Goal: Information Seeking & Learning: Find contact information

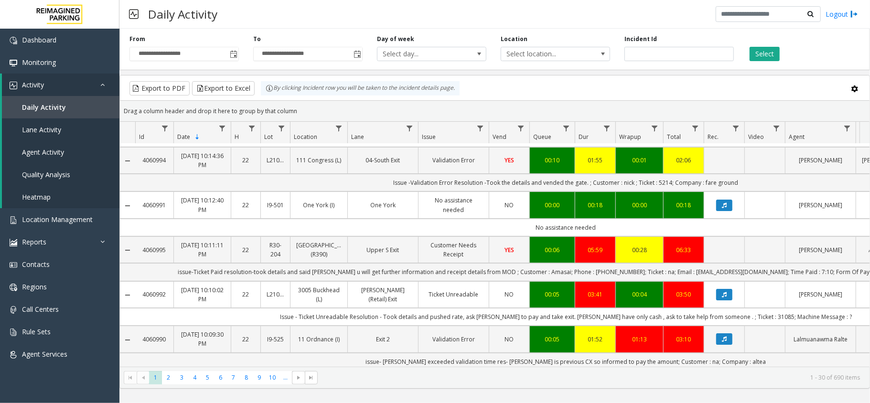
scroll to position [64, 0]
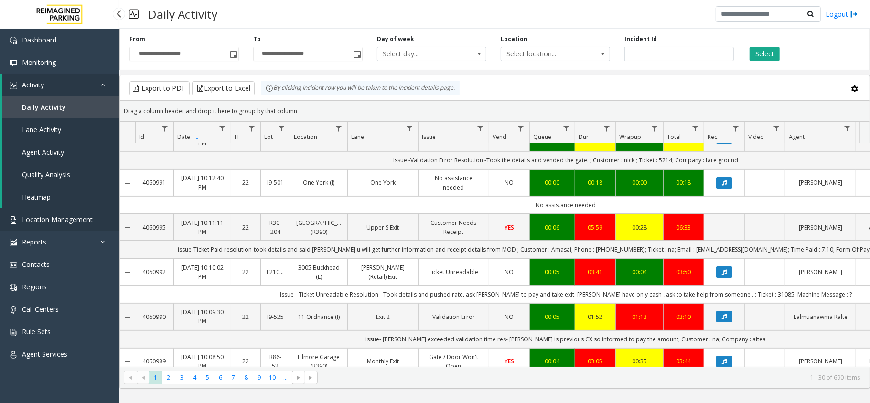
click at [52, 213] on link "Location Management" at bounding box center [59, 219] width 119 height 22
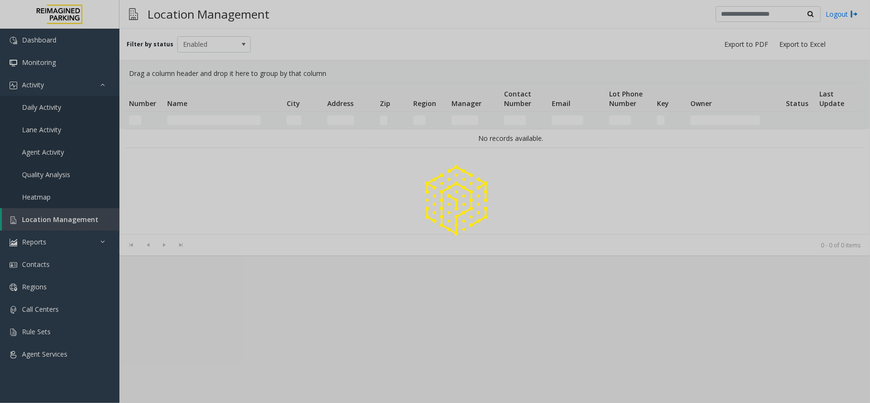
click at [220, 121] on div at bounding box center [435, 201] width 870 height 403
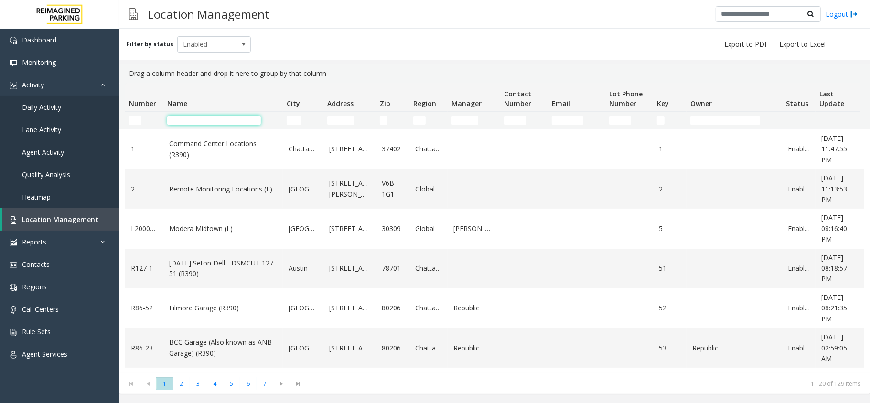
click at [220, 117] on input "Name Filter" at bounding box center [214, 121] width 94 height 10
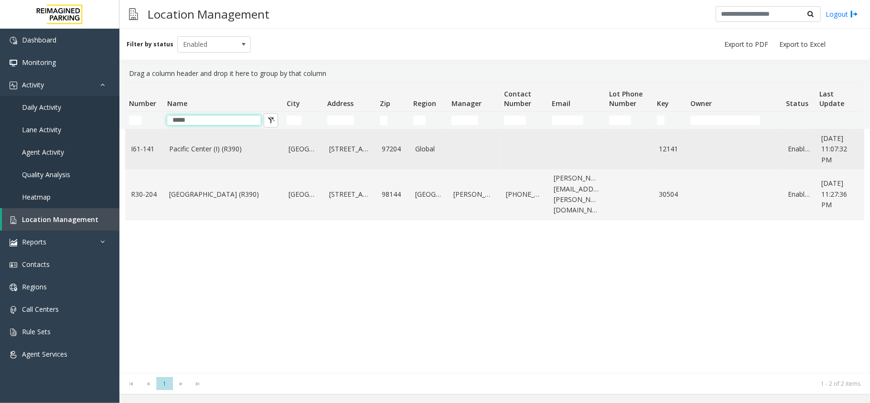
type input "*****"
click at [203, 146] on link "Pacific Center (I) (R390)" at bounding box center [223, 149] width 108 height 11
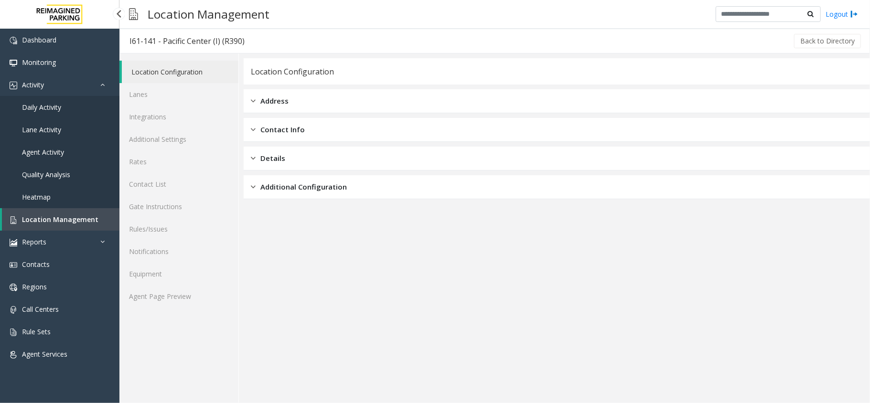
click at [85, 222] on span "Location Management" at bounding box center [60, 219] width 76 height 9
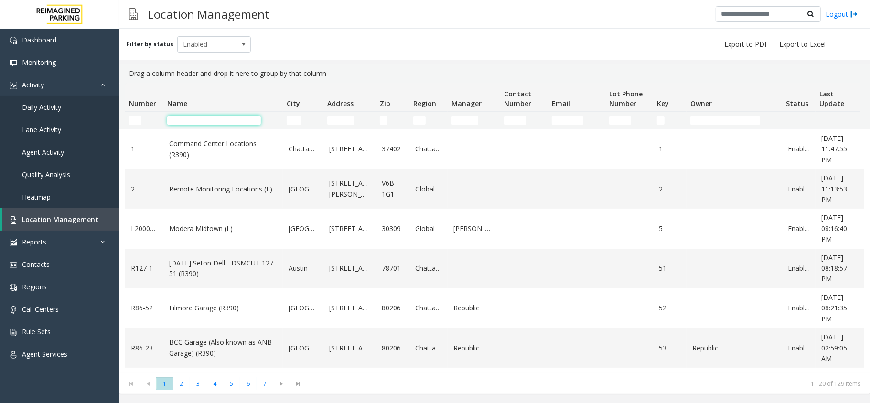
click at [216, 123] on input "Name Filter" at bounding box center [214, 121] width 94 height 10
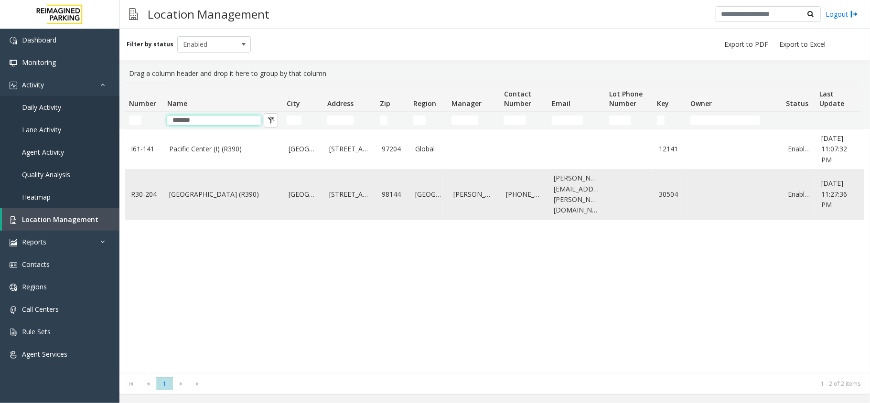
type input "*******"
click at [202, 182] on td "[GEOGRAPHIC_DATA] (R390)" at bounding box center [222, 194] width 119 height 51
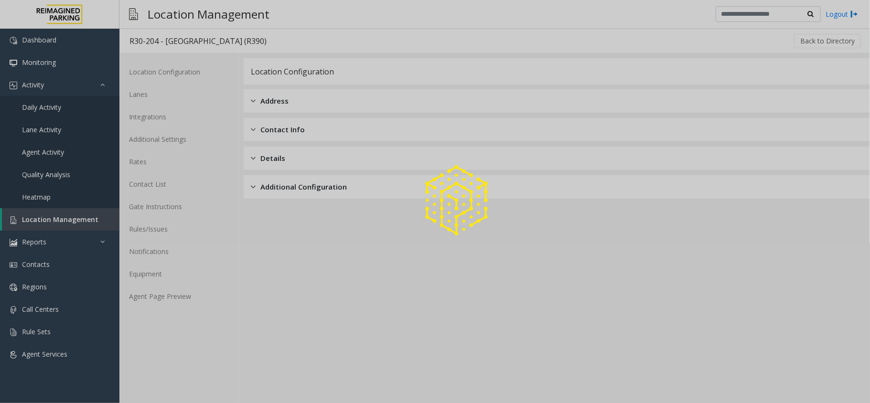
click at [160, 323] on div at bounding box center [435, 201] width 870 height 403
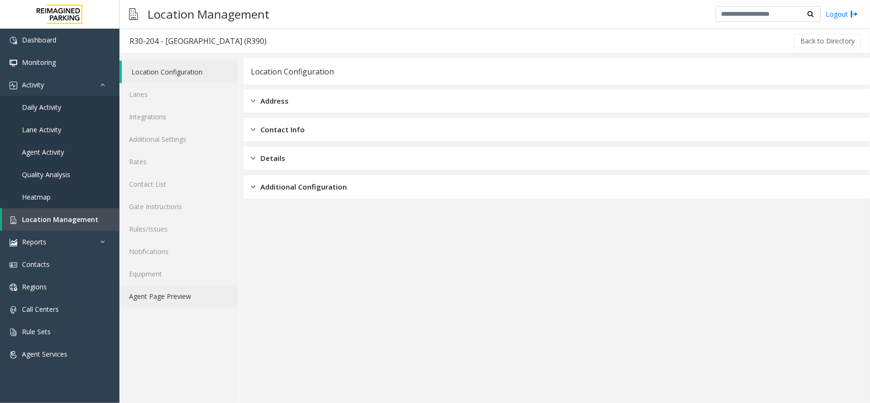
click at [166, 304] on link "Agent Page Preview" at bounding box center [178, 296] width 119 height 22
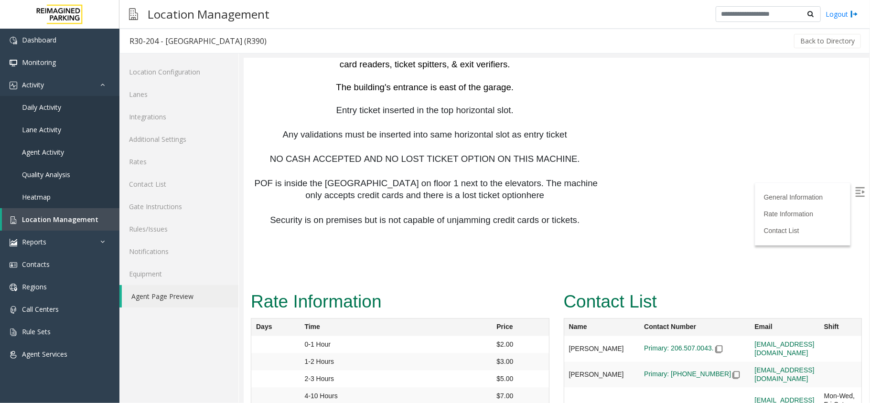
scroll to position [1210, 0]
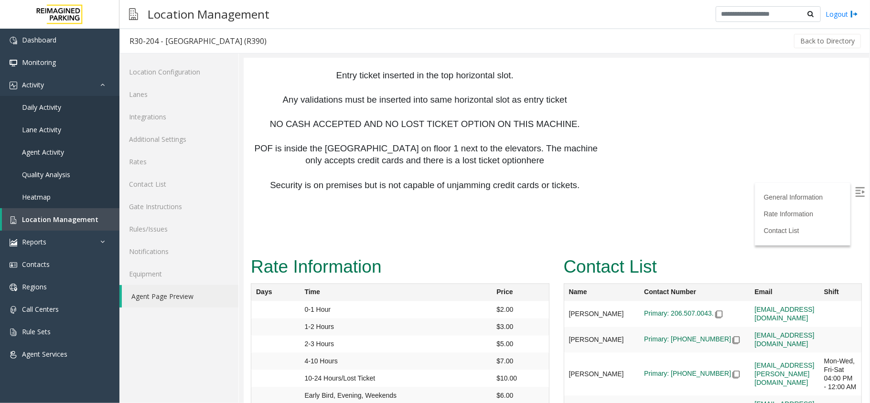
click at [854, 253] on div "Contact List Name Contact Number Email Shift [PERSON_NAME] Primary: 206.507.004…" at bounding box center [712, 346] width 313 height 187
click at [854, 192] on img at bounding box center [859, 192] width 10 height 10
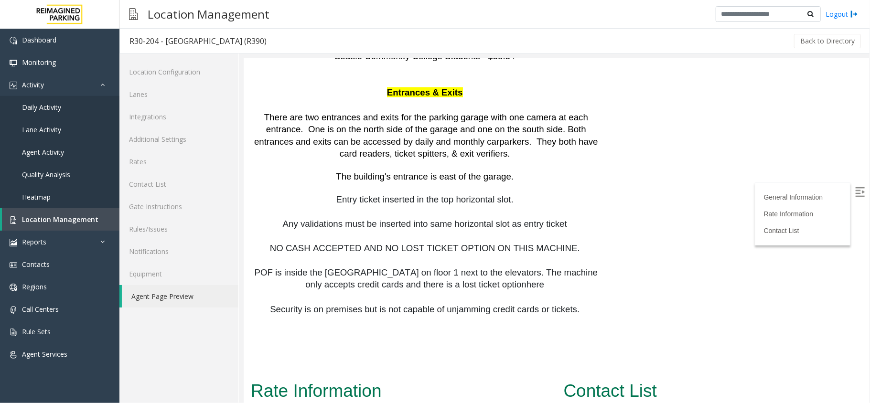
scroll to position [1216, 0]
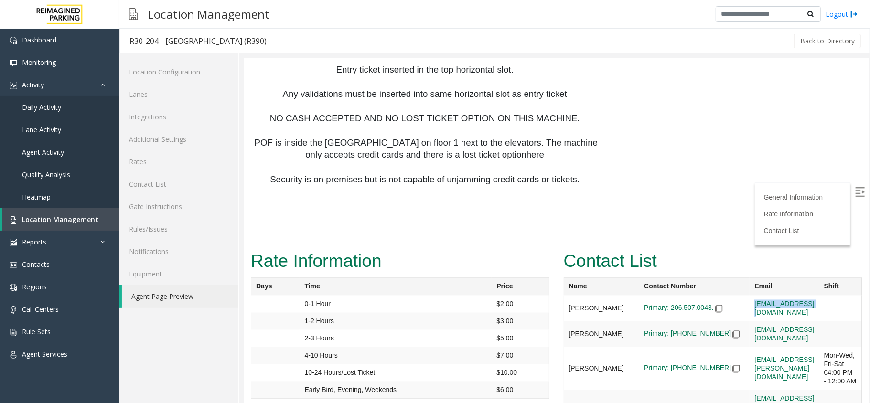
drag, startPoint x: 694, startPoint y: 232, endPoint x: 781, endPoint y: 252, distance: 89.7
click at [781, 295] on td "[EMAIL_ADDRESS][DOMAIN_NAME]" at bounding box center [783, 308] width 69 height 26
copy link "[EMAIL_ADDRESS][DOMAIN_NAME]"
click at [79, 224] on link "Location Management" at bounding box center [60, 219] width 117 height 22
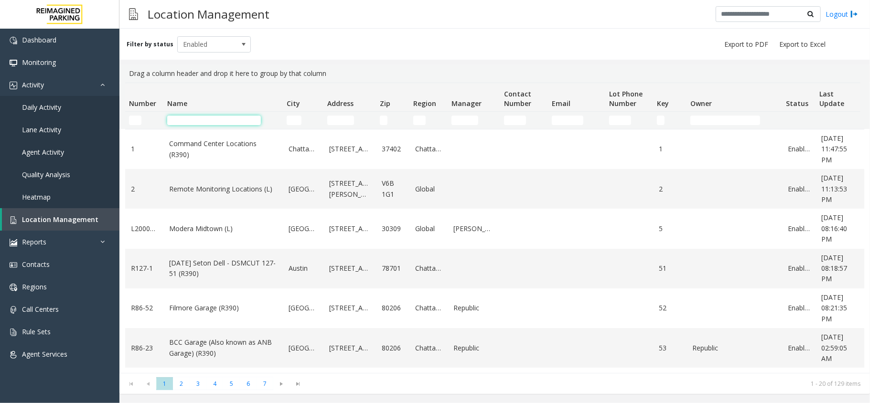
click at [201, 121] on input "Name Filter" at bounding box center [214, 121] width 94 height 10
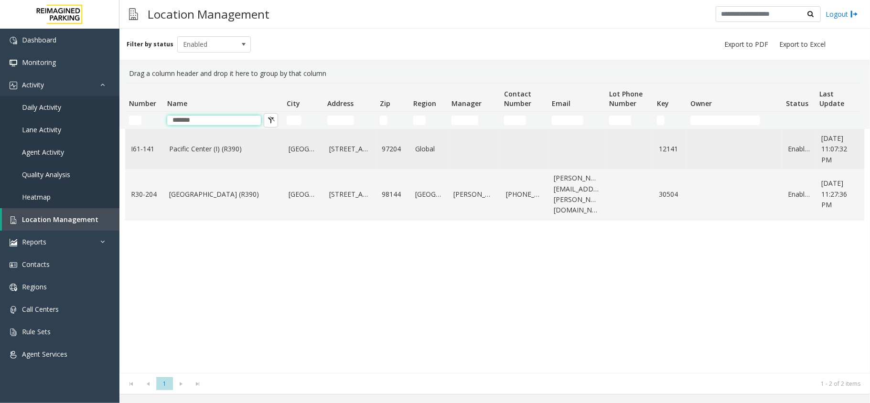
type input "*******"
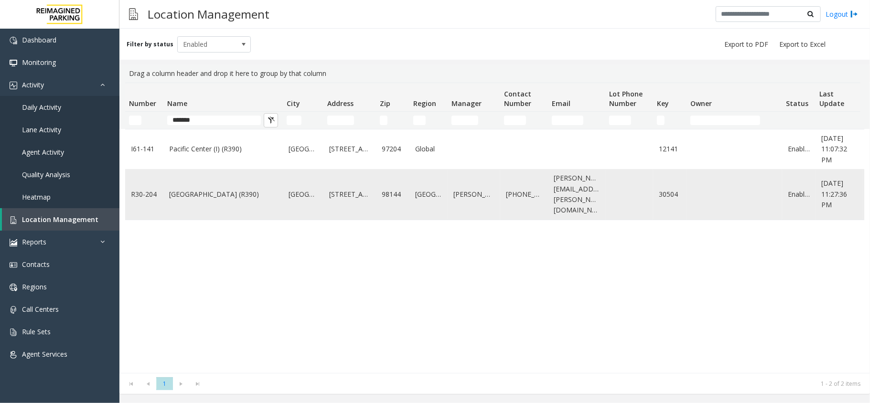
click at [218, 189] on link "[GEOGRAPHIC_DATA] (R390)" at bounding box center [223, 194] width 108 height 11
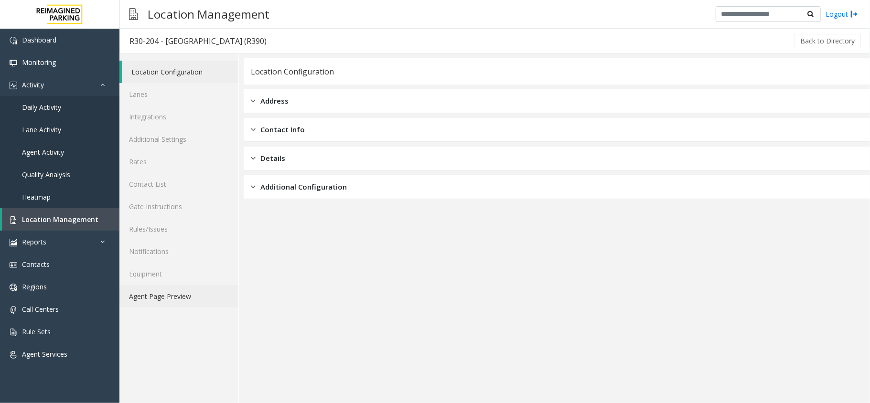
click at [211, 307] on link "Agent Page Preview" at bounding box center [178, 296] width 119 height 22
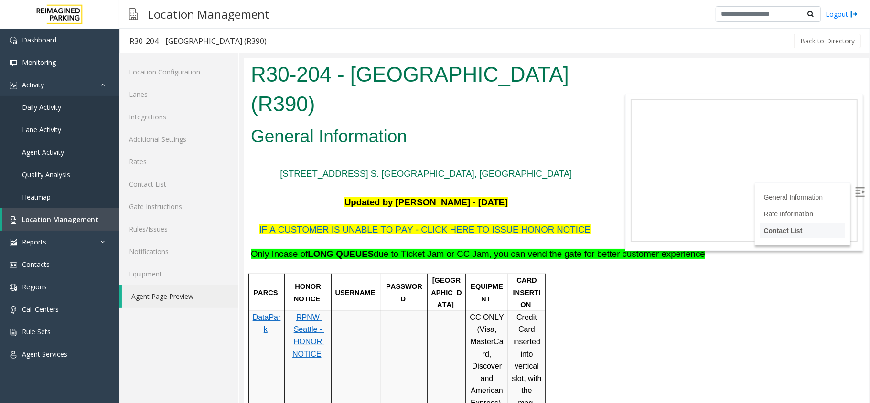
click at [776, 226] on link "Contact List" at bounding box center [782, 230] width 39 height 8
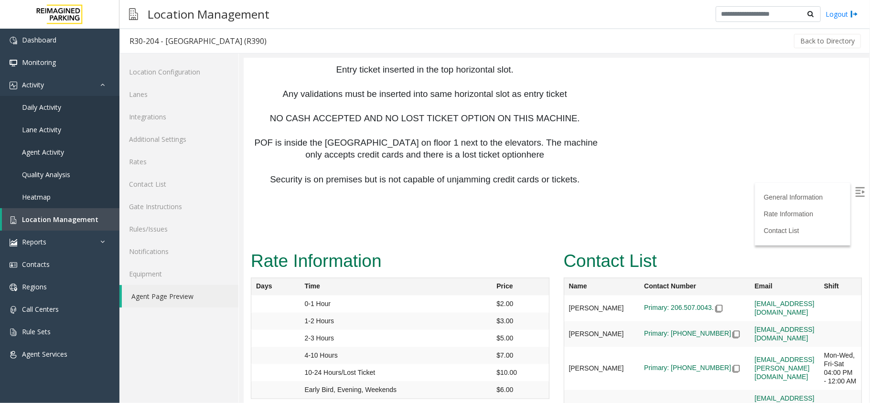
click at [854, 247] on div "Contact List Name Contact Number Email Shift [PERSON_NAME] Primary: 206.507.004…" at bounding box center [712, 340] width 313 height 187
click at [854, 189] on img at bounding box center [859, 192] width 10 height 10
drag, startPoint x: 695, startPoint y: 240, endPoint x: 792, endPoint y: 240, distance: 97.4
click at [792, 295] on td "[EMAIL_ADDRESS][DOMAIN_NAME]" at bounding box center [783, 308] width 69 height 26
copy link "[EMAIL_ADDRESS][DOMAIN_NAME]"
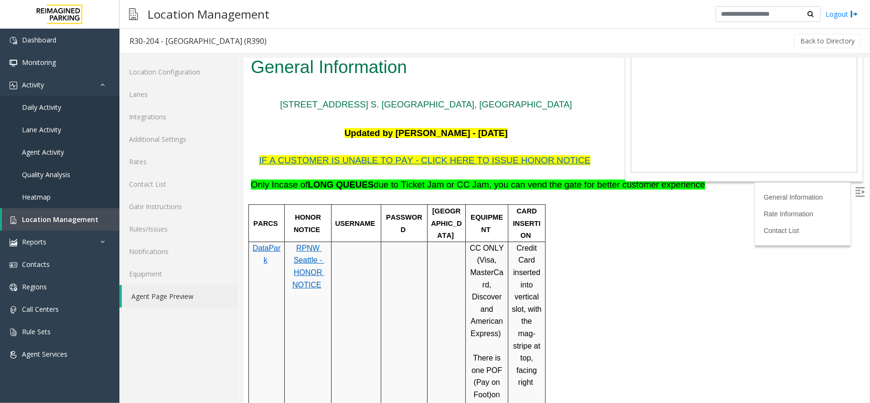
scroll to position [0, 0]
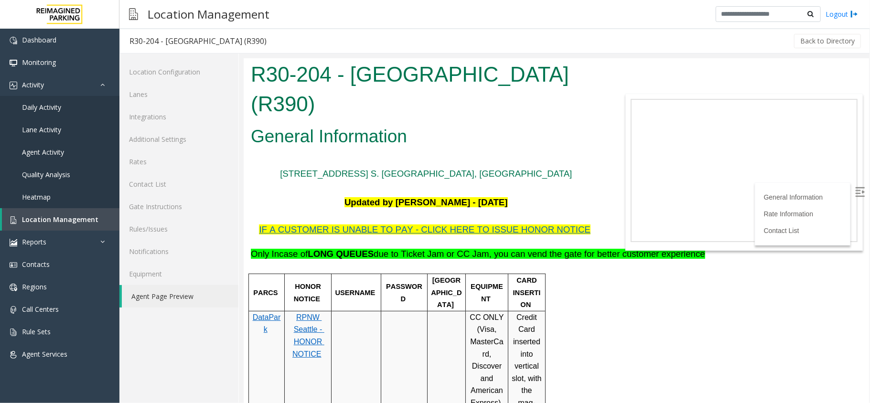
drag, startPoint x: 250, startPoint y: 68, endPoint x: 399, endPoint y: 103, distance: 153.4
click at [399, 103] on h1 "R30-204 - [GEOGRAPHIC_DATA] (R390)" at bounding box center [425, 88] width 351 height 59
copy h1 "R30-204 - [GEOGRAPHIC_DATA] (R390)"
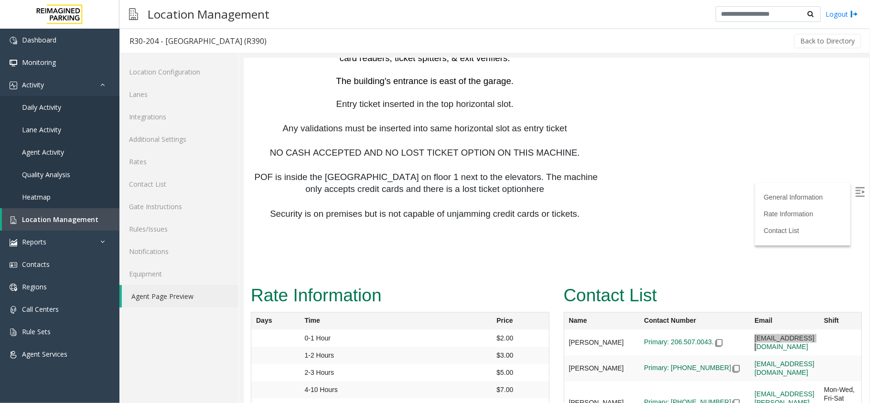
scroll to position [1216, 0]
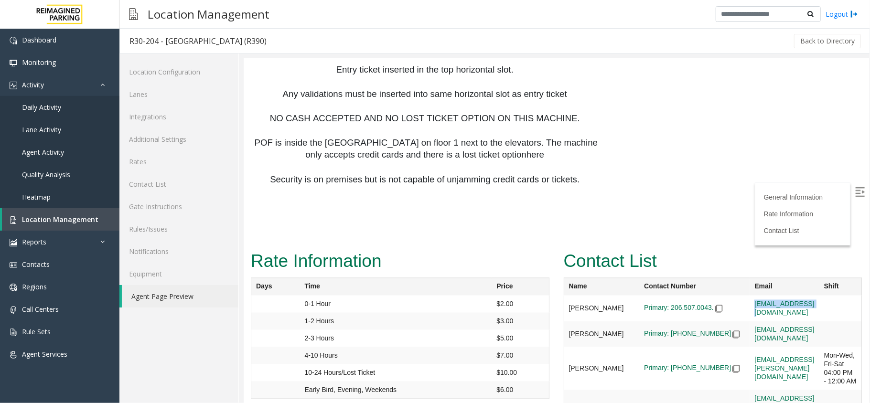
drag, startPoint x: 697, startPoint y: 267, endPoint x: 835, endPoint y: 267, distance: 138.5
click at [818, 295] on td "[EMAIL_ADDRESS][DOMAIN_NAME]" at bounding box center [783, 308] width 69 height 26
copy link "[EMAIL_ADDRESS][DOMAIN_NAME]"
drag, startPoint x: 695, startPoint y: 320, endPoint x: 832, endPoint y: 317, distance: 136.2
click at [818, 318] on td "[EMAIL_ADDRESS][PERSON_NAME][DOMAIN_NAME]" at bounding box center [783, 308] width 69 height 26
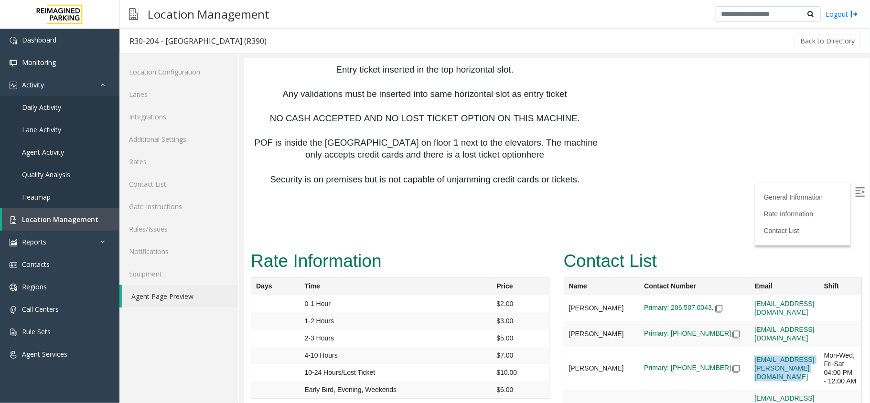
copy link "[EMAIL_ADDRESS][PERSON_NAME][DOMAIN_NAME]"
drag, startPoint x: 696, startPoint y: 367, endPoint x: 821, endPoint y: 381, distance: 125.9
click at [818, 321] on td "[EMAIL_ADDRESS][PERSON_NAME][DOMAIN_NAME]" at bounding box center [783, 308] width 69 height 26
copy link "[EMAIL_ADDRESS][PERSON_NAME][DOMAIN_NAME]"
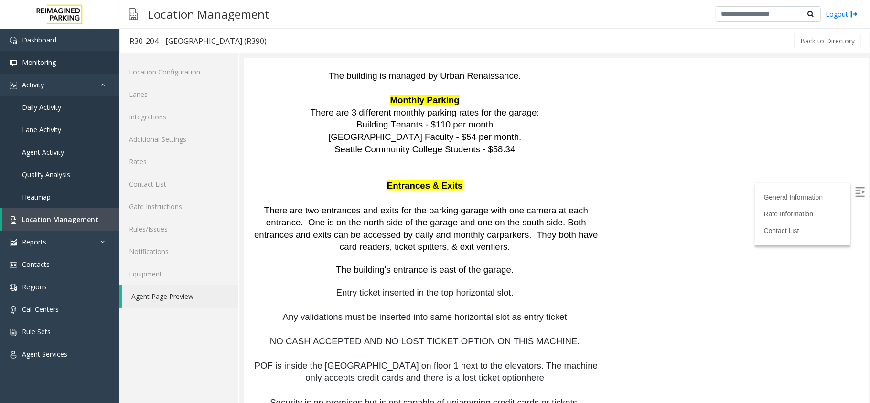
scroll to position [961, 0]
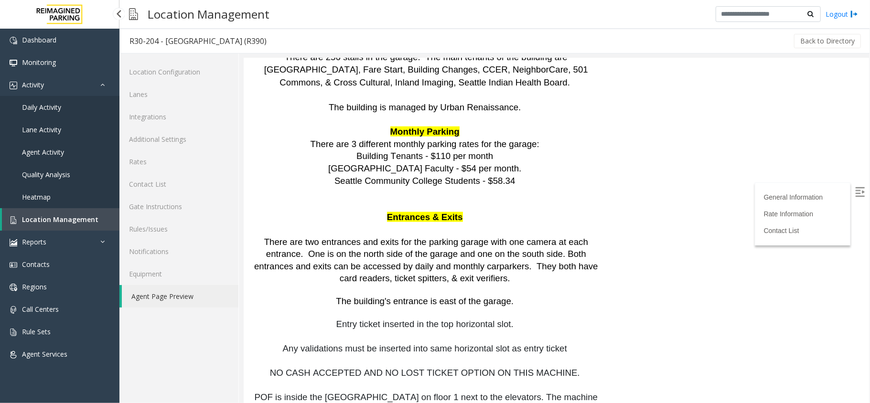
click at [73, 108] on link "Daily Activity" at bounding box center [59, 107] width 119 height 22
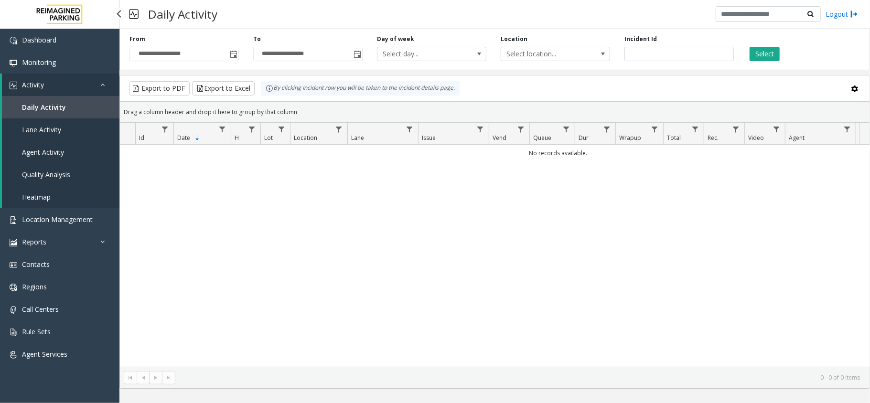
click at [84, 106] on link "Daily Activity" at bounding box center [60, 107] width 117 height 22
click at [235, 53] on span "Toggle popup" at bounding box center [234, 55] width 8 height 8
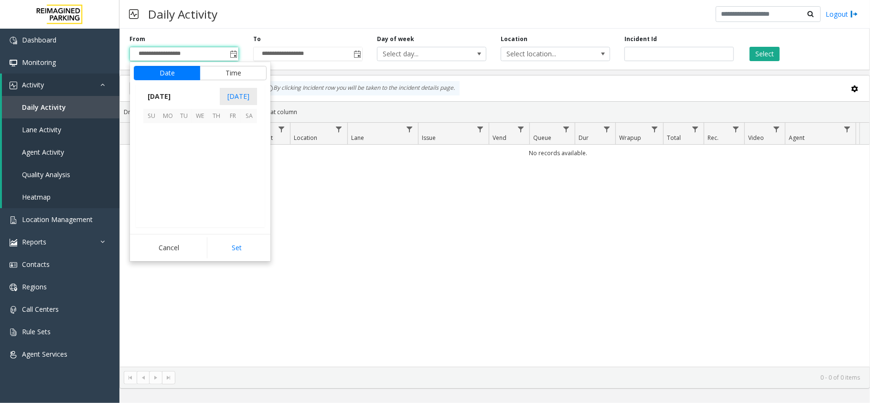
scroll to position [171312, 0]
click at [217, 180] on span "21" at bounding box center [216, 180] width 16 height 16
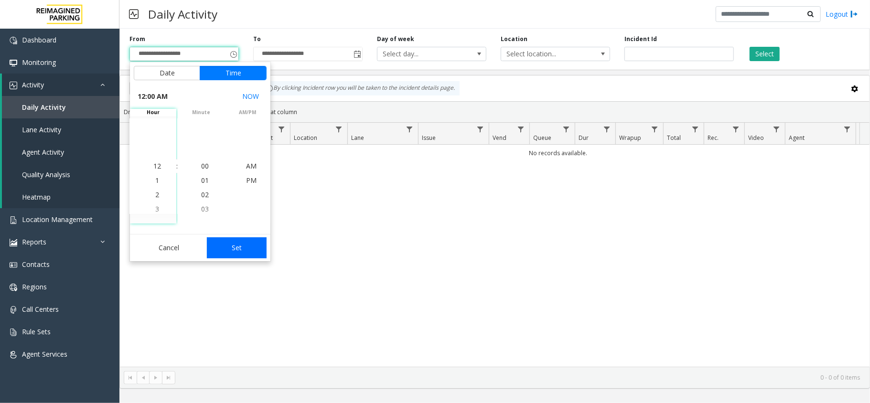
click at [243, 248] on button "Set" at bounding box center [237, 247] width 60 height 21
type input "**********"
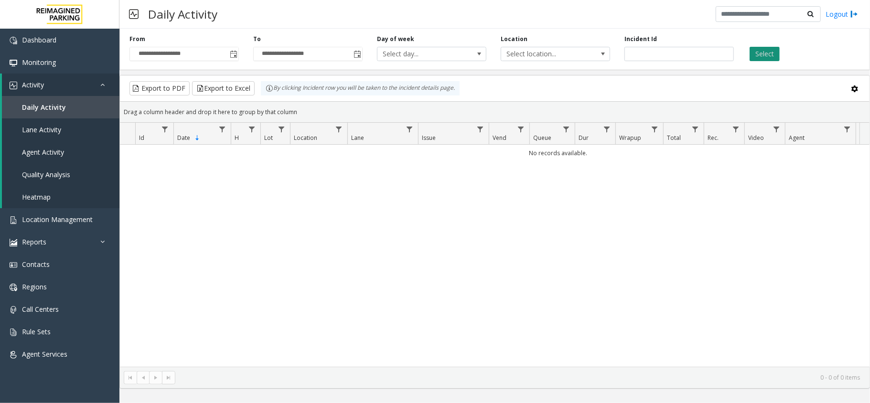
click at [769, 54] on button "Select" at bounding box center [764, 54] width 30 height 14
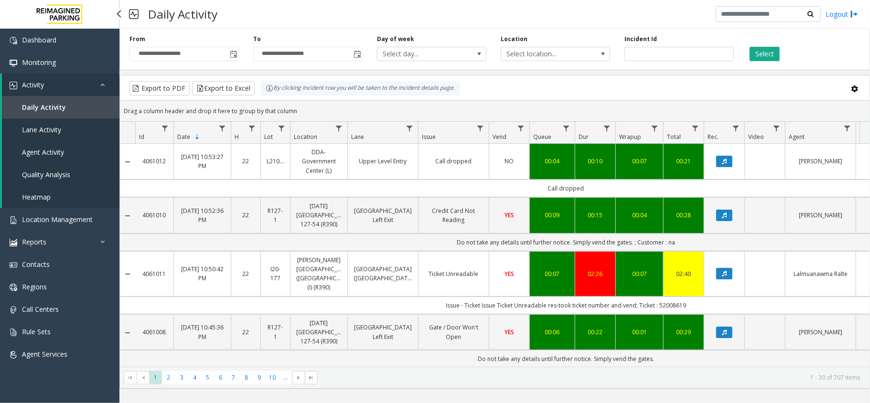
click at [98, 84] on link "Activity" at bounding box center [60, 85] width 117 height 22
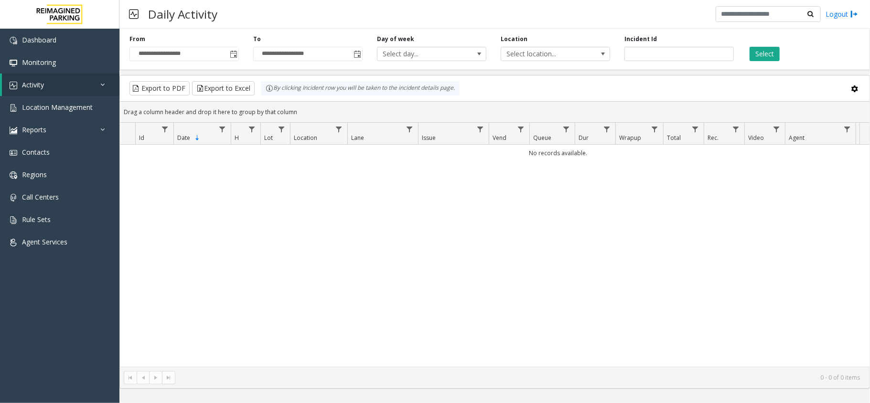
click at [226, 41] on div "**********" at bounding box center [184, 48] width 124 height 26
click at [231, 49] on span "Toggle popup" at bounding box center [233, 53] width 11 height 15
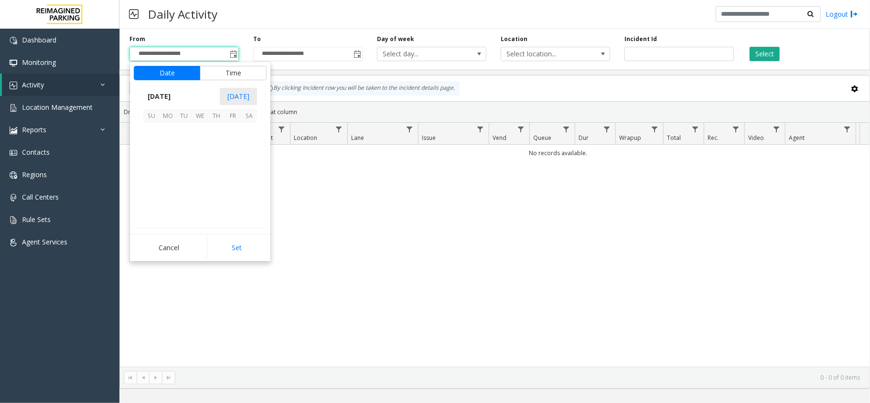
scroll to position [171312, 0]
click at [218, 185] on span "21" at bounding box center [216, 180] width 16 height 16
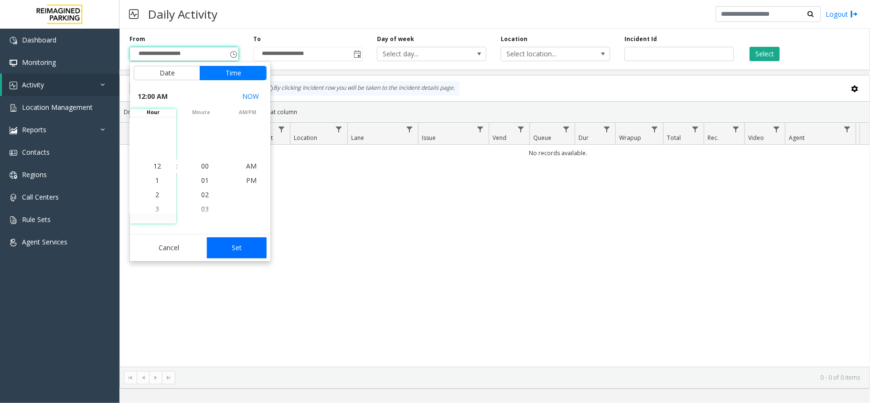
click at [231, 245] on button "Set" at bounding box center [237, 247] width 60 height 21
type input "**********"
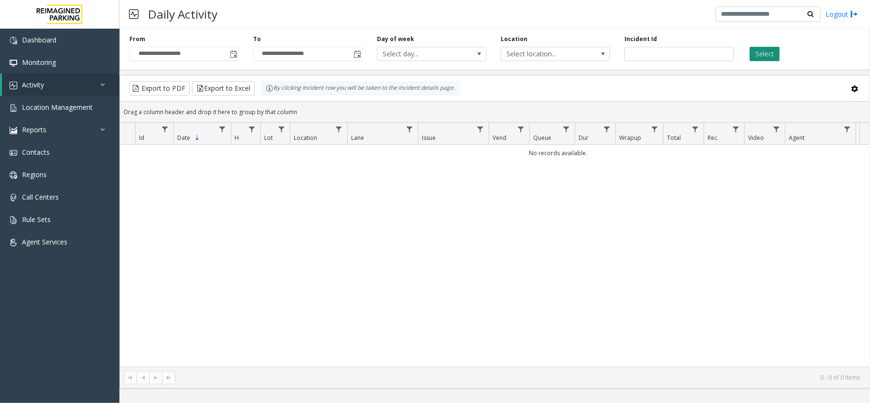
click at [758, 56] on button "Select" at bounding box center [764, 54] width 30 height 14
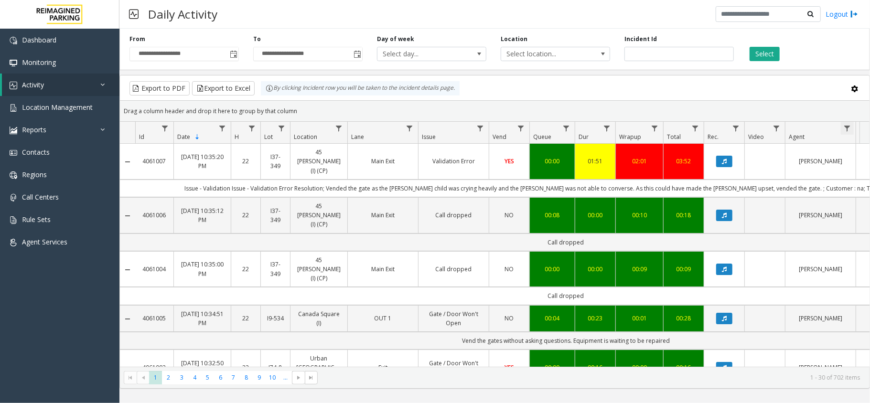
click at [845, 127] on span "Data table" at bounding box center [847, 129] width 8 height 8
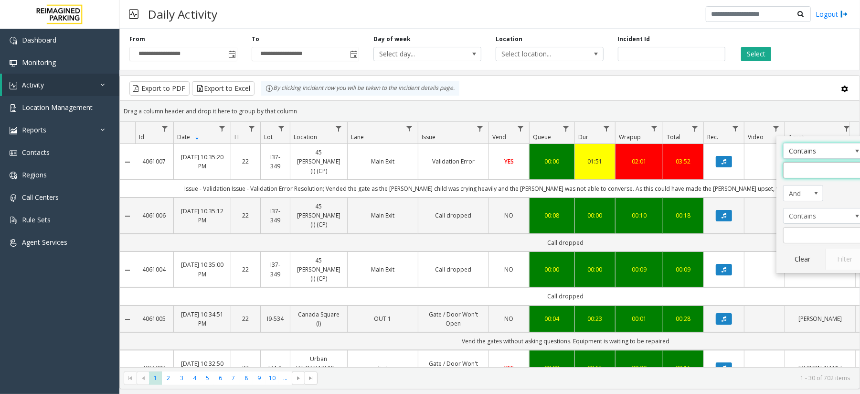
click at [807, 173] on input "Agent Filter" at bounding box center [823, 170] width 81 height 16
type input "**"
click at [843, 266] on button "Filter" at bounding box center [844, 258] width 39 height 21
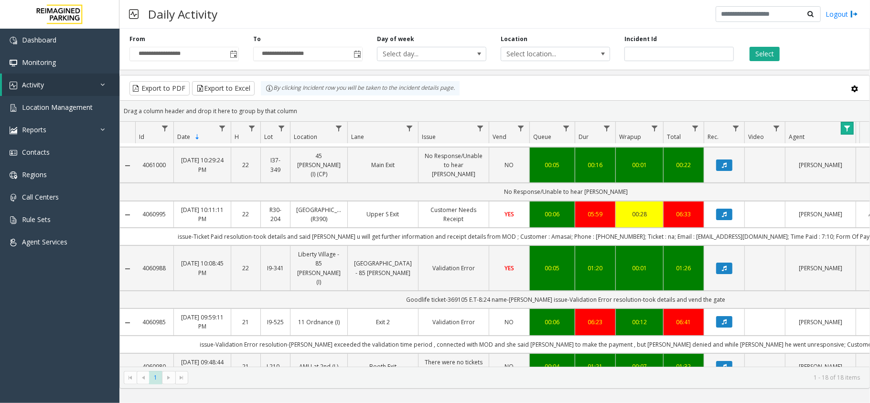
scroll to position [64, 0]
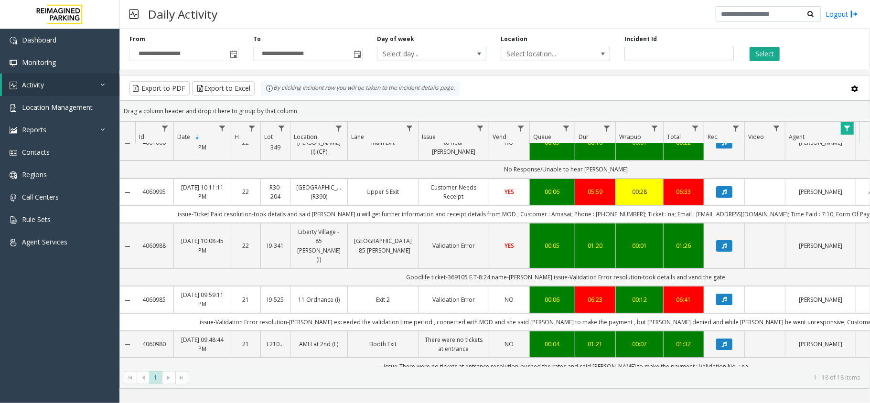
click at [572, 212] on td "issue-Ticket Paid resolution-took details and said [PERSON_NAME] u will get fur…" at bounding box center [565, 214] width 861 height 18
copy td "Amasai"
click at [704, 214] on td "issue-Ticket Paid resolution-took details and said [PERSON_NAME] u will get fur…" at bounding box center [565, 214] width 861 height 18
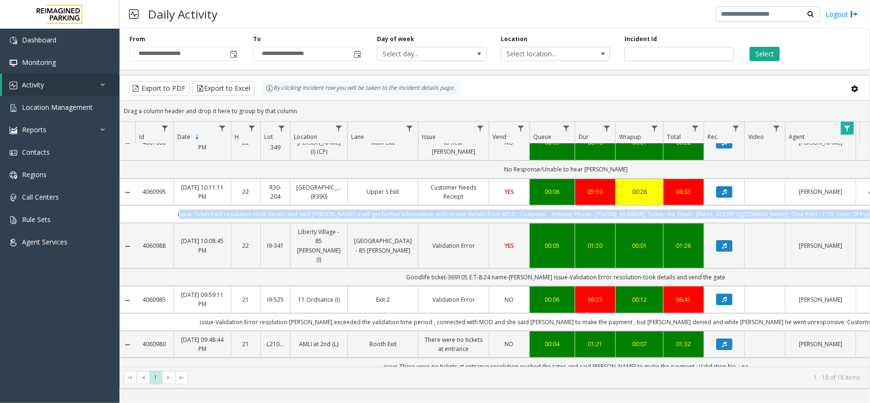
click at [704, 214] on td "issue-Ticket Paid resolution-took details and said [PERSON_NAME] u will get fur…" at bounding box center [565, 214] width 861 height 18
click at [791, 214] on td "issue-Ticket Paid resolution-took details and said [PERSON_NAME] u will get fur…" at bounding box center [565, 214] width 861 height 18
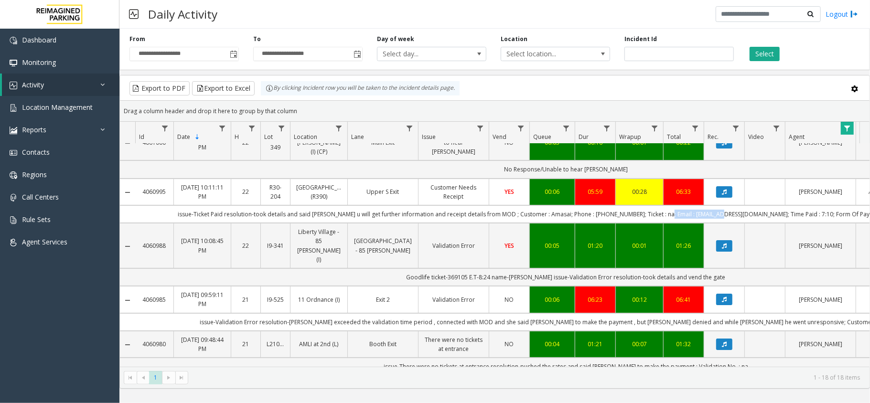
drag, startPoint x: 748, startPoint y: 215, endPoint x: 691, endPoint y: 220, distance: 57.5
click at [691, 220] on td "issue-Ticket Paid resolution-took details and said [PERSON_NAME] u will get fur…" at bounding box center [565, 214] width 861 height 18
copy td "amasai@utopiawa.org"
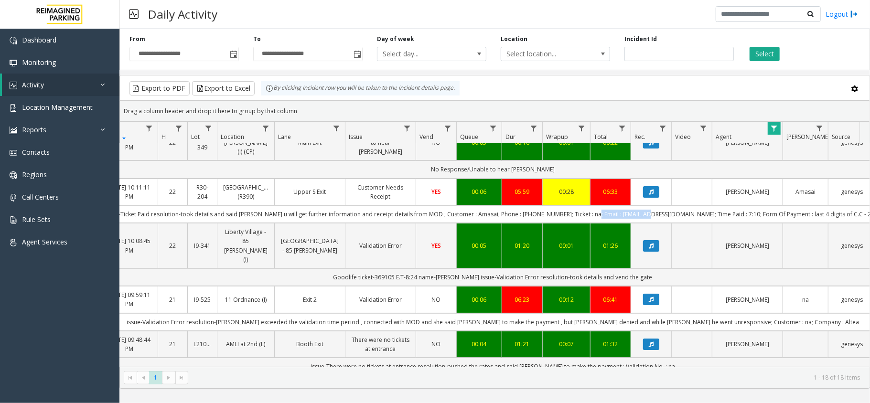
scroll to position [0, 76]
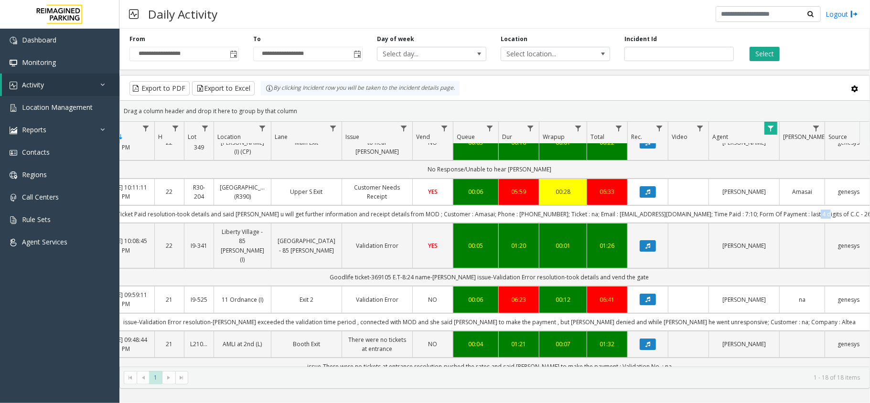
drag, startPoint x: 843, startPoint y: 214, endPoint x: 825, endPoint y: 220, distance: 18.3
click at [825, 220] on td "issue-Ticket Paid resolution-took details and said [PERSON_NAME] u will get fur…" at bounding box center [489, 214] width 861 height 18
copy td "2630"
click at [541, 213] on td "issue-Ticket Paid resolution-took details and said [PERSON_NAME] u will get fur…" at bounding box center [489, 214] width 861 height 18
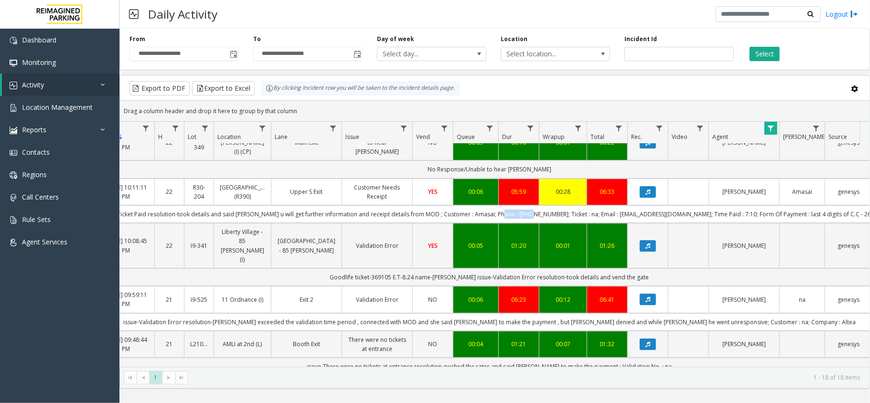
copy td "7072276685"
click at [650, 189] on icon "Data table" at bounding box center [647, 192] width 5 height 6
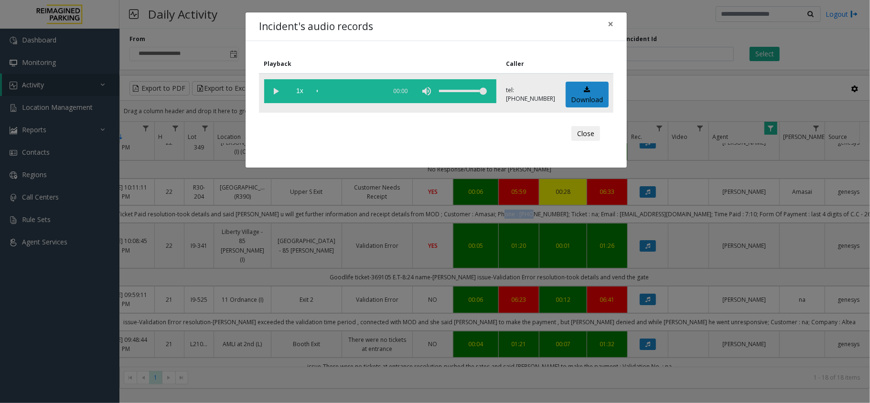
click at [272, 81] on vg-play-pause at bounding box center [276, 91] width 24 height 24
click at [279, 95] on vg-play-pause at bounding box center [276, 91] width 24 height 24
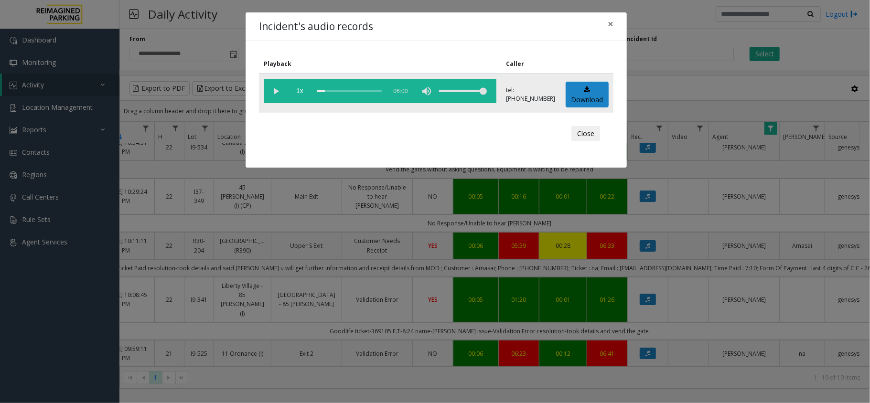
click at [276, 89] on vg-play-pause at bounding box center [276, 91] width 24 height 24
click at [339, 90] on div "scrub bar" at bounding box center [349, 91] width 65 height 24
click at [344, 91] on div "scrub bar" at bounding box center [349, 91] width 65 height 24
click at [342, 90] on div "scrub bar" at bounding box center [349, 91] width 65 height 24
click at [609, 23] on span "×" at bounding box center [611, 23] width 6 height 13
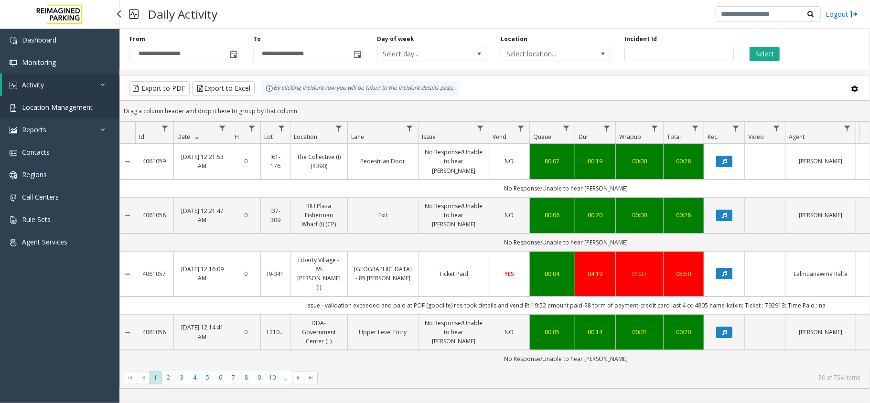
drag, startPoint x: 0, startPoint y: 0, endPoint x: 85, endPoint y: 108, distance: 137.4
click at [85, 108] on span "Location Management" at bounding box center [57, 107] width 71 height 9
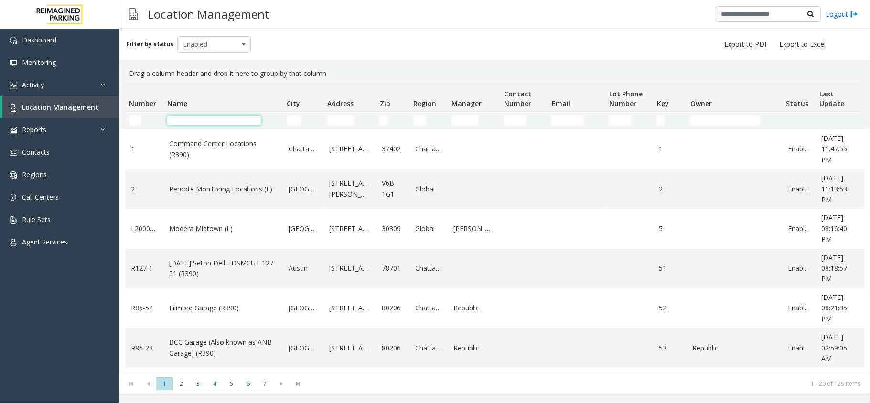
click at [233, 124] on input "Name Filter" at bounding box center [214, 121] width 94 height 10
drag, startPoint x: 212, startPoint y: 128, endPoint x: 210, endPoint y: 119, distance: 9.7
click at [212, 128] on td "Name Filter" at bounding box center [222, 120] width 119 height 17
click at [209, 113] on td "Name Filter" at bounding box center [222, 120] width 119 height 17
click at [206, 119] on input "Name Filter" at bounding box center [214, 121] width 94 height 10
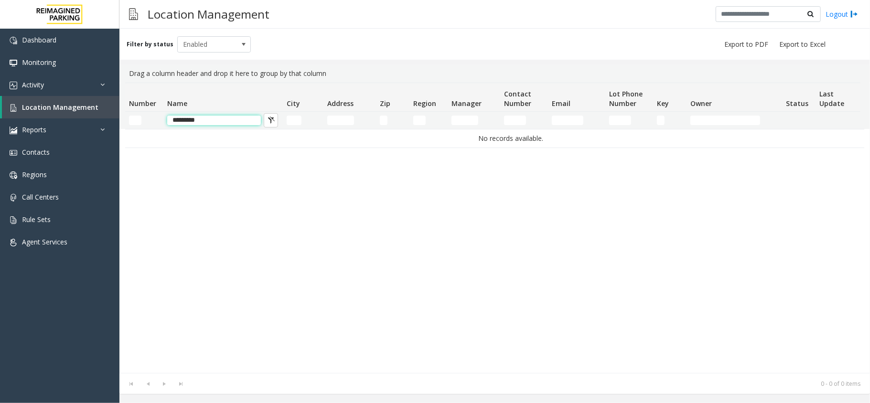
type input "***"
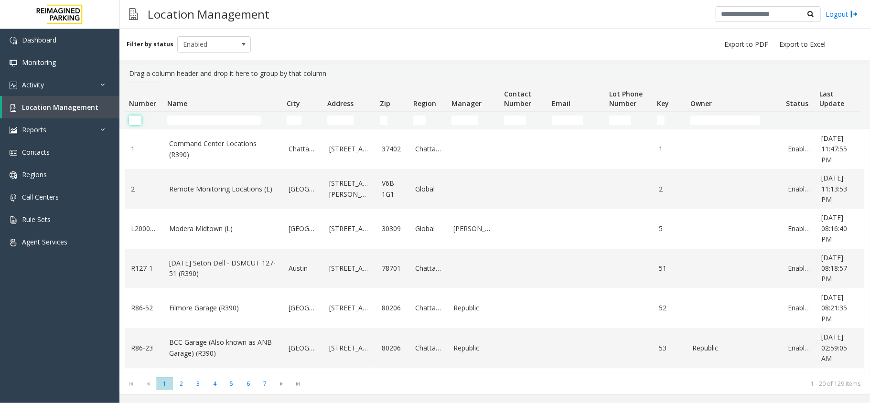
click at [134, 120] on input "Number Filter" at bounding box center [135, 121] width 12 height 10
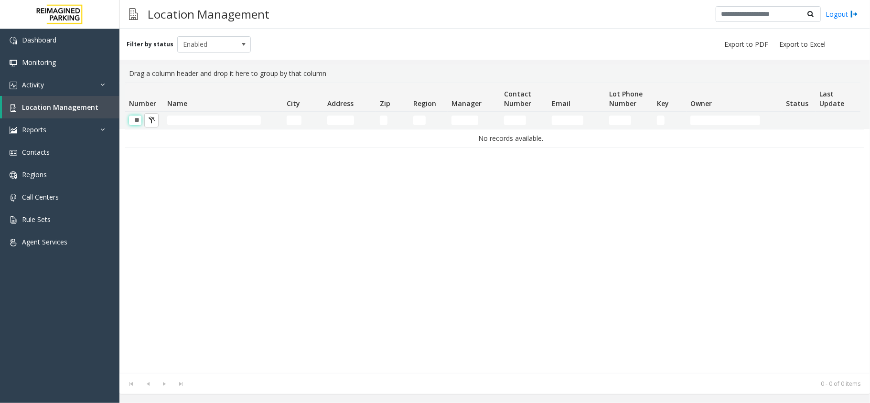
scroll to position [0, 0]
type input "*"
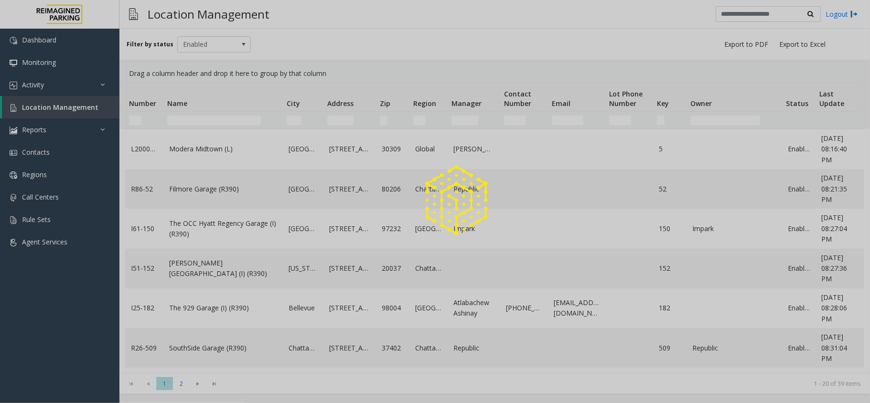
drag, startPoint x: 298, startPoint y: 125, endPoint x: 296, endPoint y: 117, distance: 8.3
click at [296, 117] on div at bounding box center [435, 201] width 870 height 403
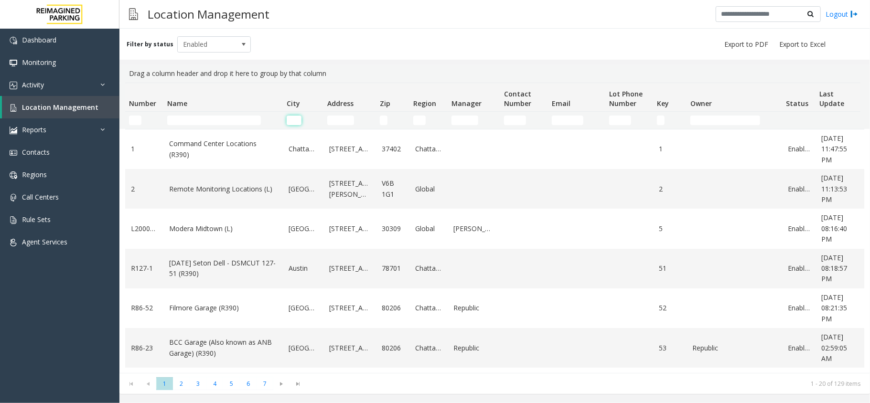
click at [296, 117] on input "City Filter" at bounding box center [294, 121] width 15 height 10
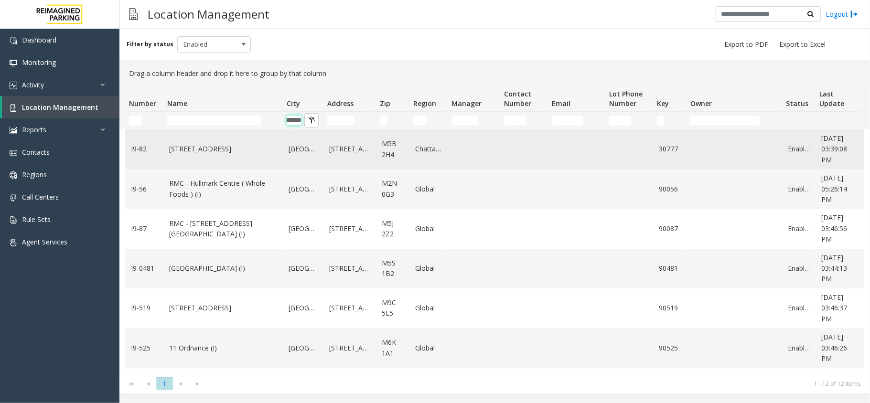
type input "*******"
click at [193, 154] on link "[STREET_ADDRESS]" at bounding box center [223, 149] width 108 height 11
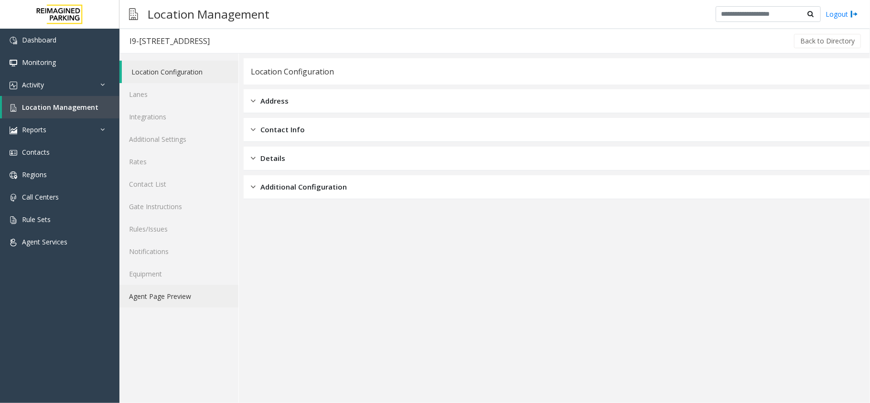
click at [187, 297] on link "Agent Page Preview" at bounding box center [178, 296] width 119 height 22
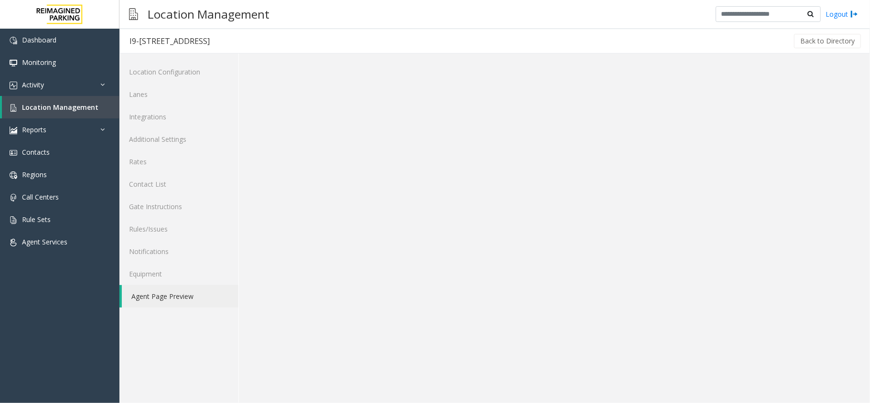
click at [199, 306] on link "Agent Page Preview" at bounding box center [180, 296] width 117 height 22
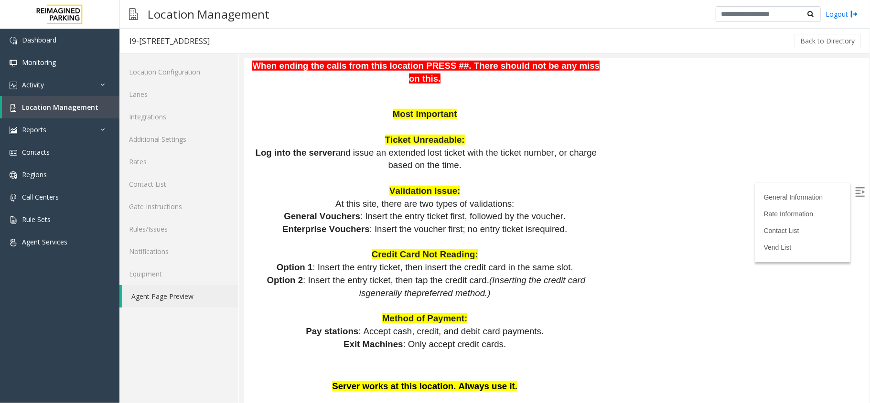
scroll to position [828, 0]
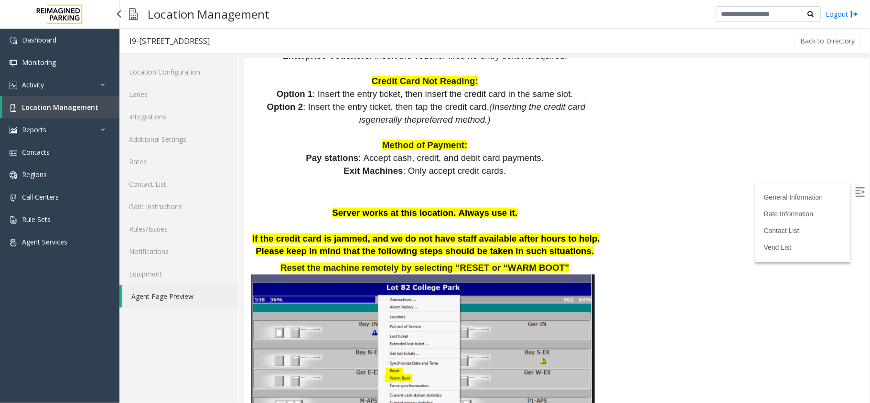
click at [75, 104] on span "Location Management" at bounding box center [60, 107] width 76 height 9
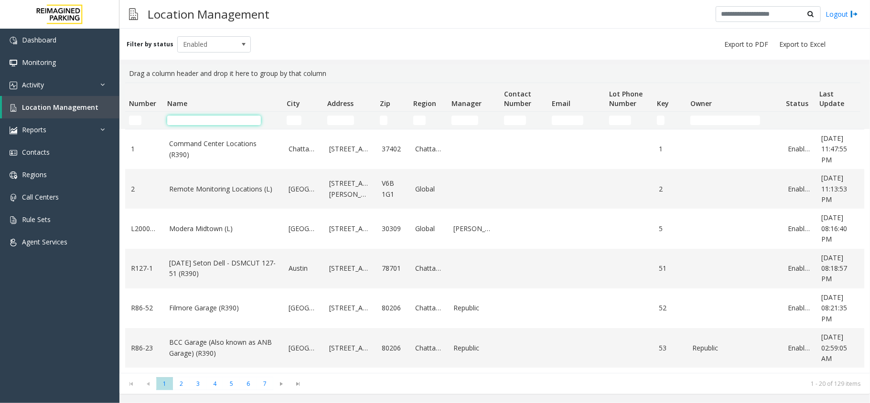
click at [230, 121] on input "Name Filter" at bounding box center [214, 121] width 94 height 10
click at [143, 120] on kendo-grid-filter-cell-operators "Number Filter" at bounding box center [151, 120] width 16 height 16
click at [251, 120] on input "Name Filter" at bounding box center [214, 121] width 94 height 10
click at [288, 121] on input "City Filter" at bounding box center [294, 121] width 15 height 10
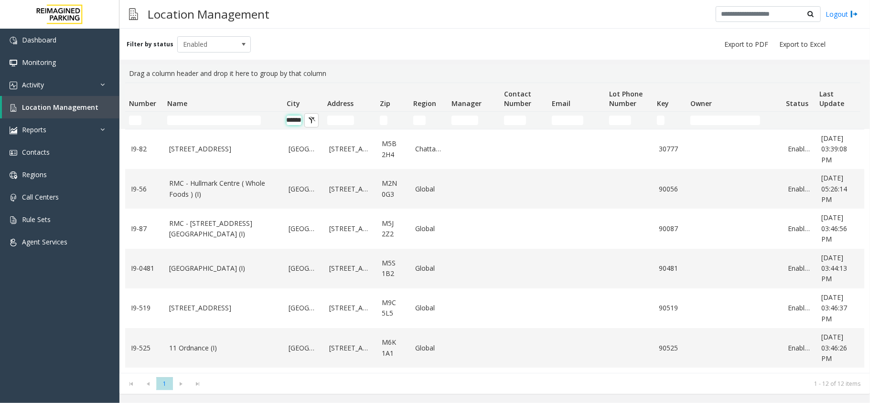
type input "*******"
click at [295, 116] on input "*******" at bounding box center [294, 121] width 15 height 10
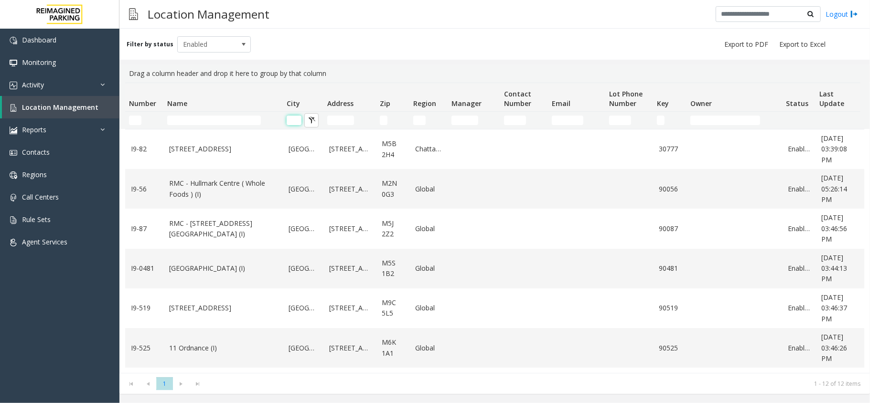
scroll to position [0, 0]
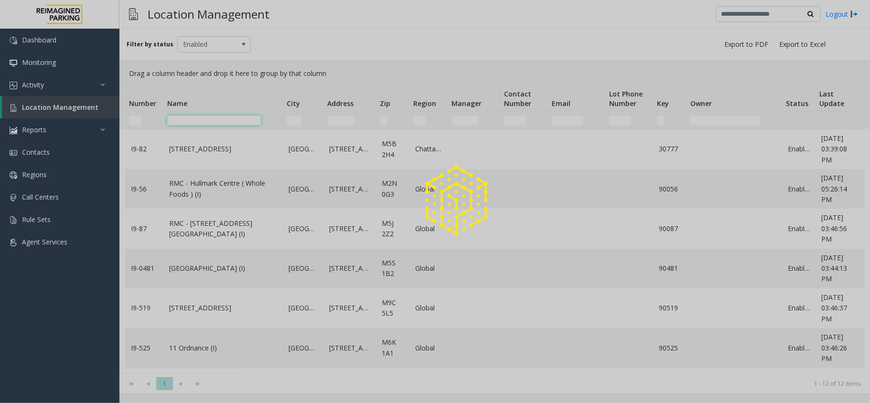
click at [247, 120] on input "Name Filter" at bounding box center [214, 121] width 94 height 10
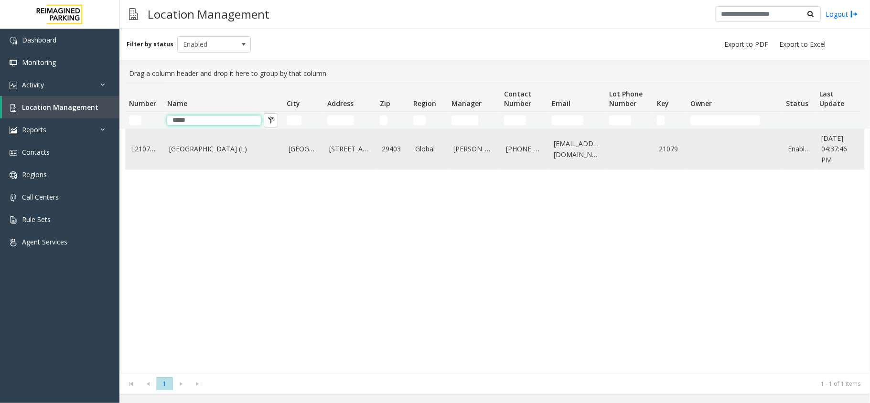
type input "*****"
click at [205, 151] on link "[GEOGRAPHIC_DATA] (L)" at bounding box center [223, 149] width 108 height 11
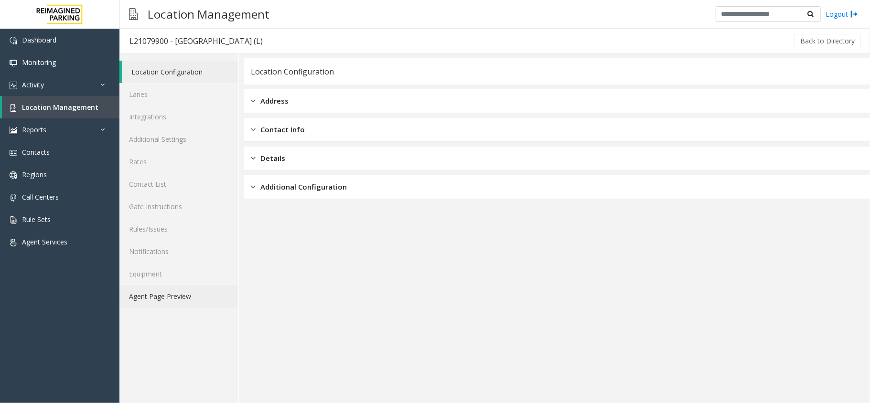
click at [172, 294] on link "Agent Page Preview" at bounding box center [178, 296] width 119 height 22
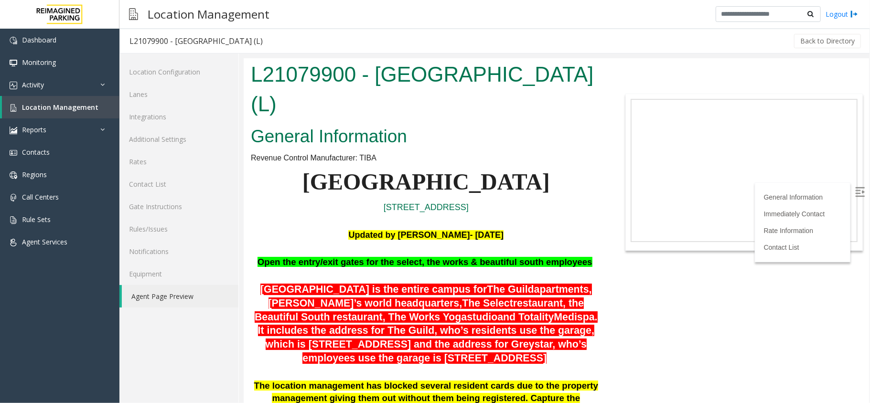
scroll to position [64, 0]
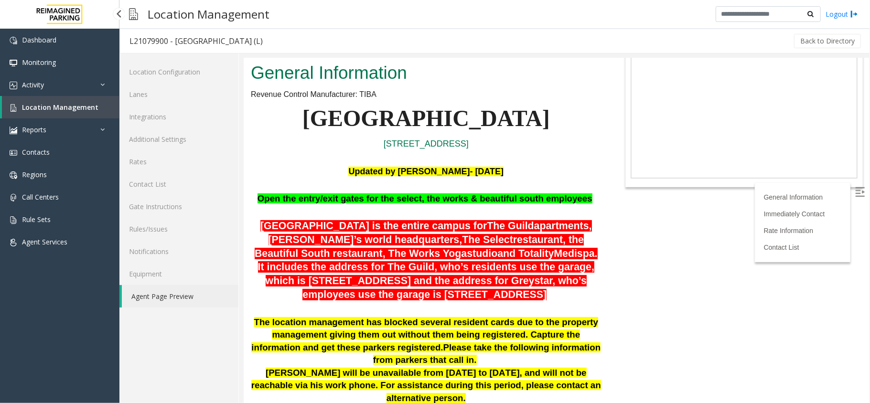
click at [75, 111] on span "Location Management" at bounding box center [60, 107] width 76 height 9
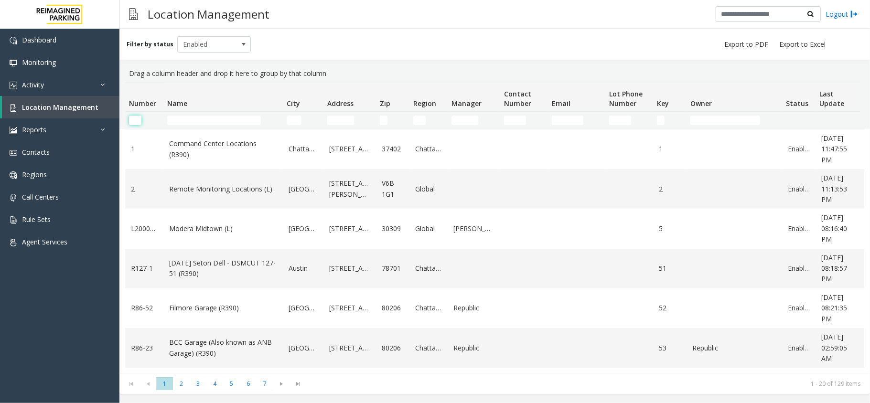
click at [132, 116] on input "Number Filter" at bounding box center [135, 121] width 12 height 10
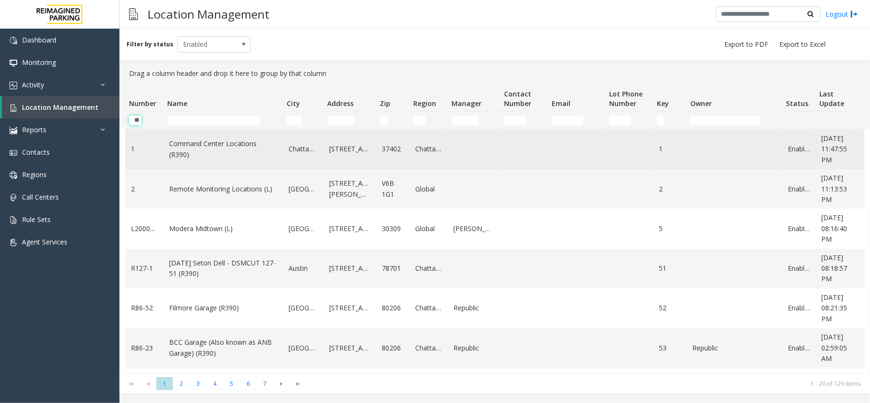
type input "***"
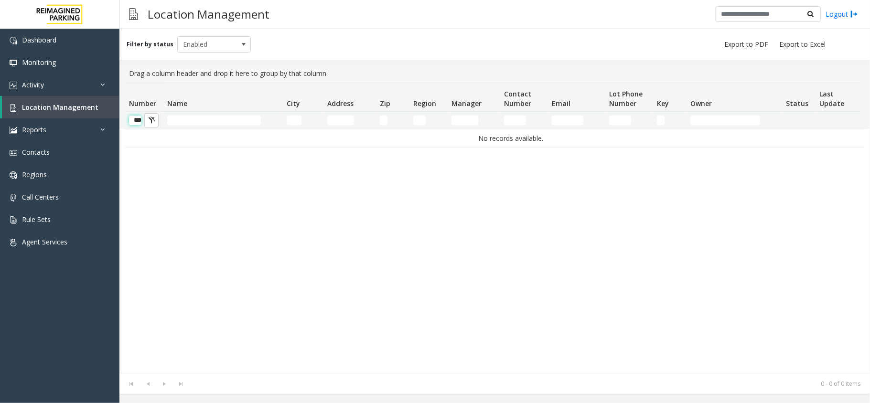
click at [136, 117] on input "***" at bounding box center [135, 121] width 12 height 10
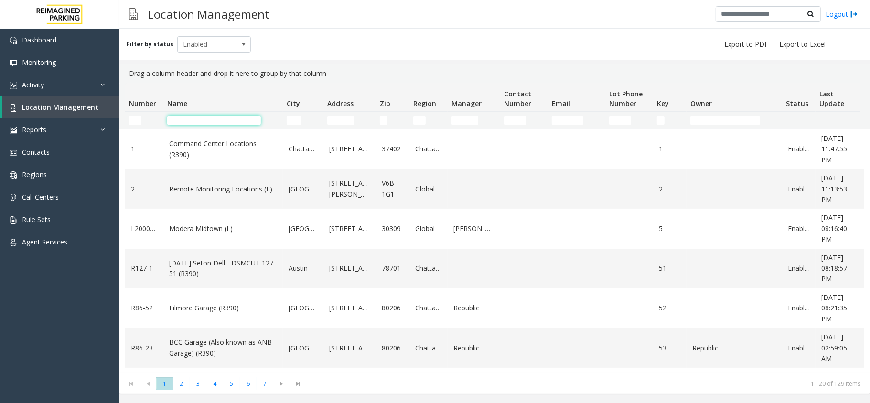
click at [243, 120] on input "Name Filter" at bounding box center [214, 121] width 94 height 10
type input "***"
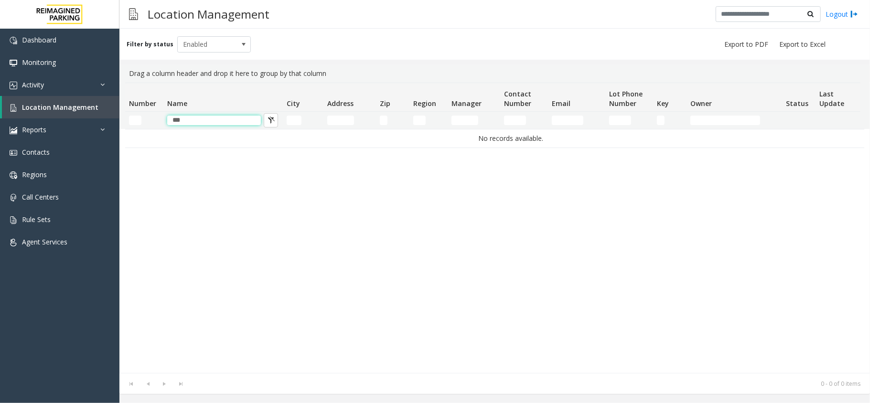
drag, startPoint x: 214, startPoint y: 121, endPoint x: -13, endPoint y: 121, distance: 227.4
click at [0, 121] on html "Dashboard Monitoring Activity Daily Activity Lane Activity Agent Activity Quali…" at bounding box center [435, 201] width 870 height 403
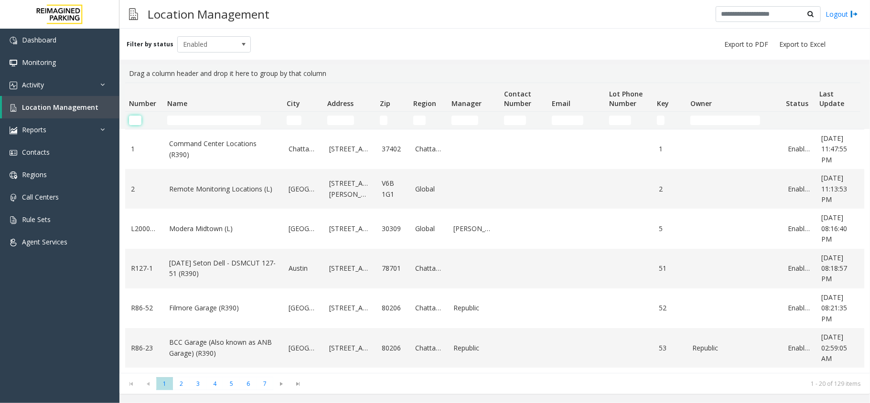
click at [137, 124] on input "Number Filter" at bounding box center [135, 121] width 12 height 10
click at [198, 124] on input "Name Filter" at bounding box center [214, 121] width 94 height 10
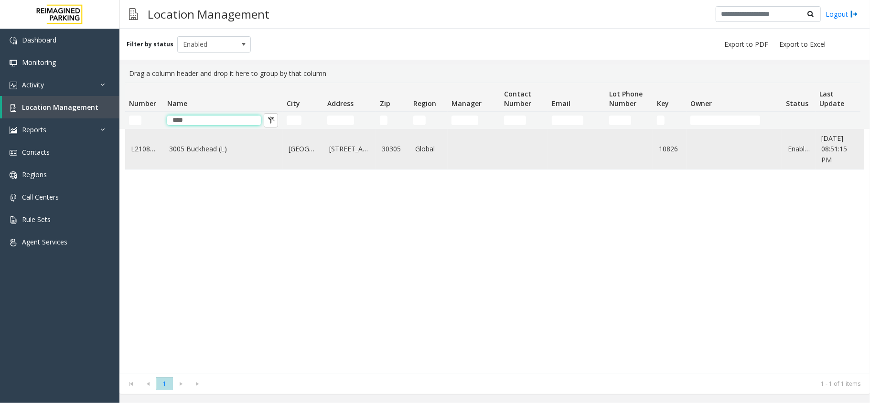
type input "****"
click at [218, 154] on link "3005 Buckhead (L)" at bounding box center [223, 149] width 108 height 11
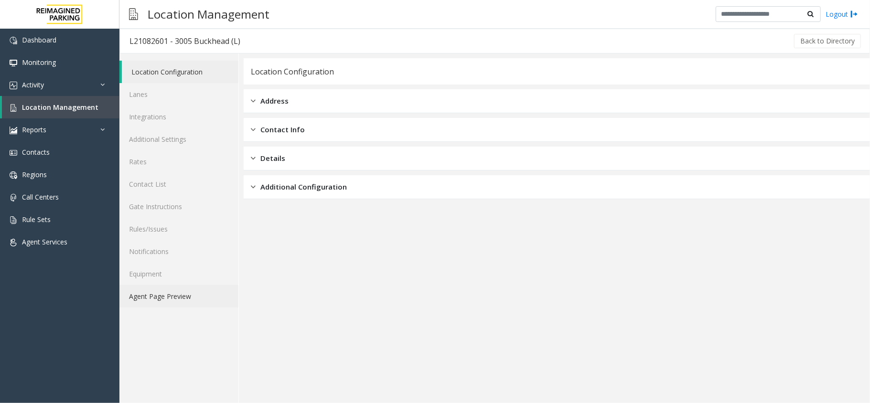
click at [172, 298] on link "Agent Page Preview" at bounding box center [178, 296] width 119 height 22
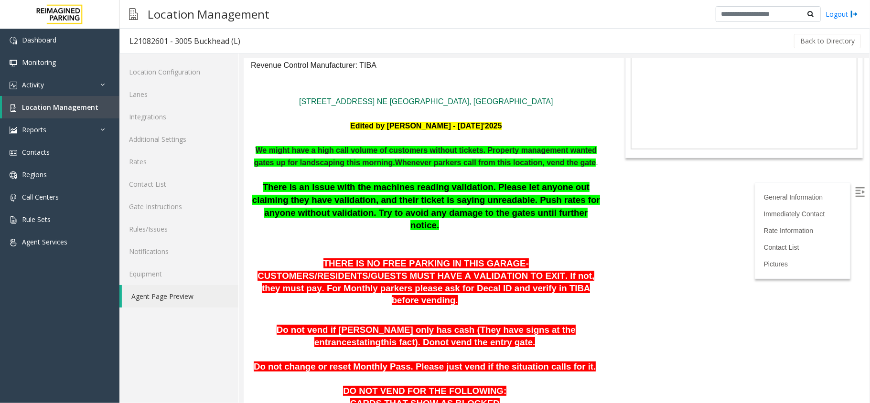
scroll to position [127, 0]
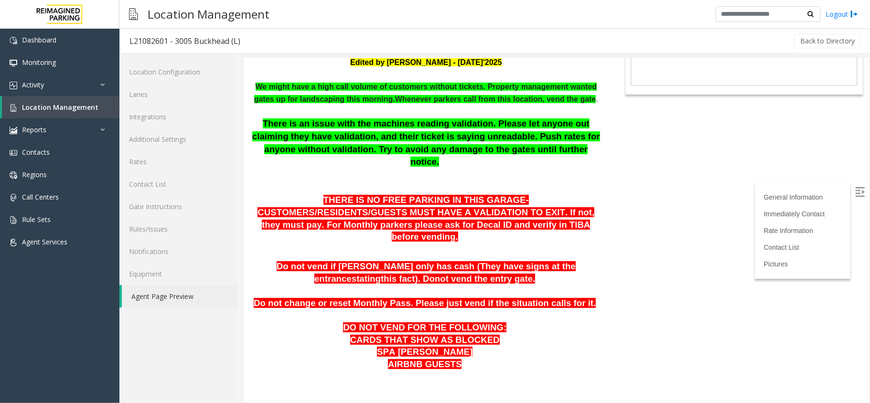
click at [491, 261] on span "Do not vend if parker only has cash (They have signs at the entrance" at bounding box center [425, 272] width 299 height 22
click at [100, 108] on link "Location Management" at bounding box center [60, 107] width 117 height 22
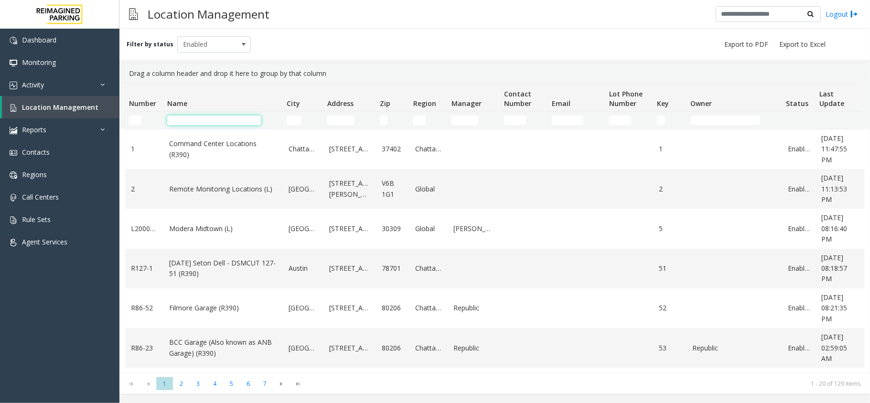
click at [193, 117] on input "Name Filter" at bounding box center [214, 121] width 94 height 10
click at [215, 120] on input "Name Filter" at bounding box center [214, 121] width 94 height 10
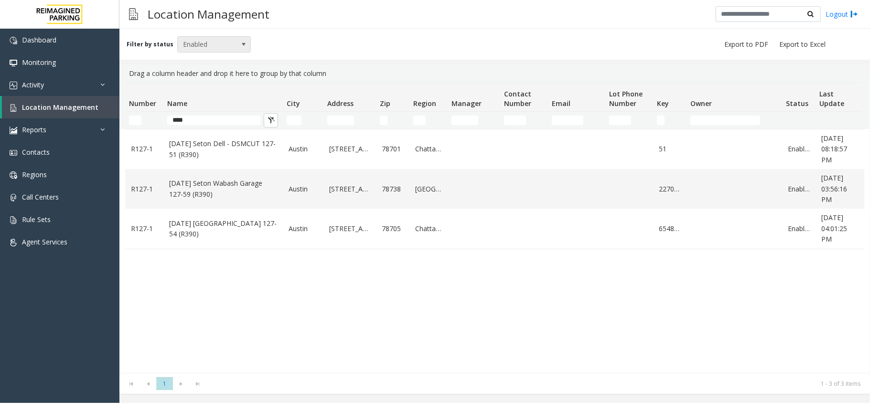
click at [216, 46] on span "Enabled" at bounding box center [207, 44] width 58 height 15
click at [206, 60] on li "All" at bounding box center [209, 60] width 71 height 13
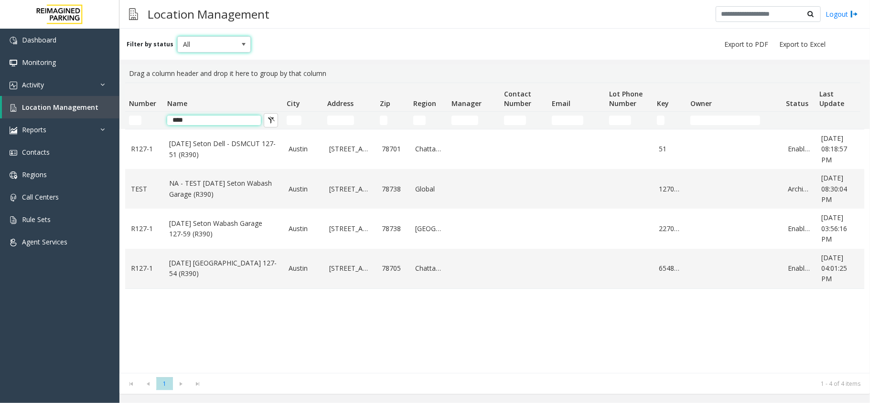
click at [179, 118] on input "****" at bounding box center [214, 121] width 94 height 10
click at [178, 117] on input "****" at bounding box center [214, 121] width 94 height 10
click at [176, 121] on input "****" at bounding box center [214, 121] width 94 height 10
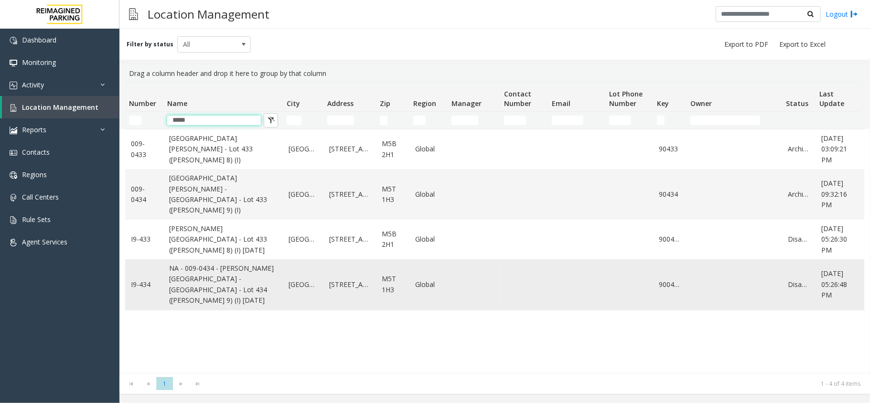
type input "*****"
click at [256, 263] on link "NA - 009-0434 - Eaton Centre - Bay & Dundas - Lot 434 (Eaton 9) (I) 6/3/2025" at bounding box center [223, 284] width 108 height 43
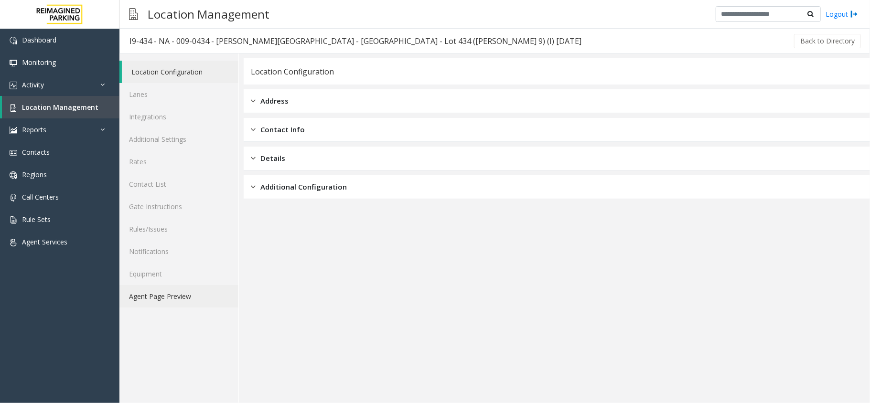
click at [153, 287] on link "Agent Page Preview" at bounding box center [178, 296] width 119 height 22
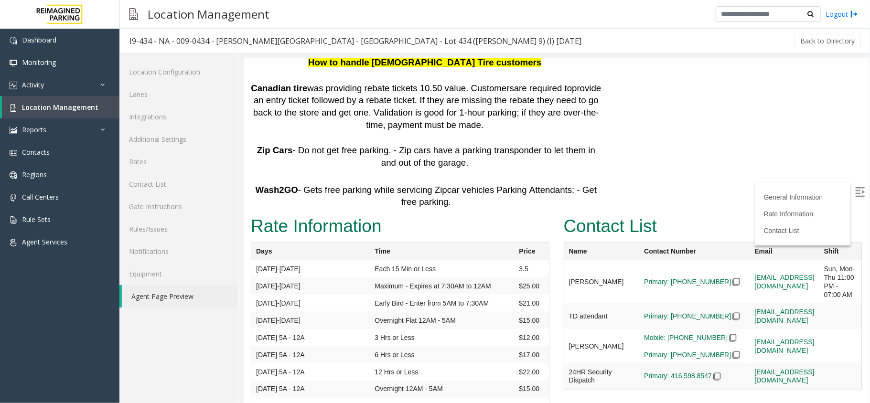
scroll to position [1004, 0]
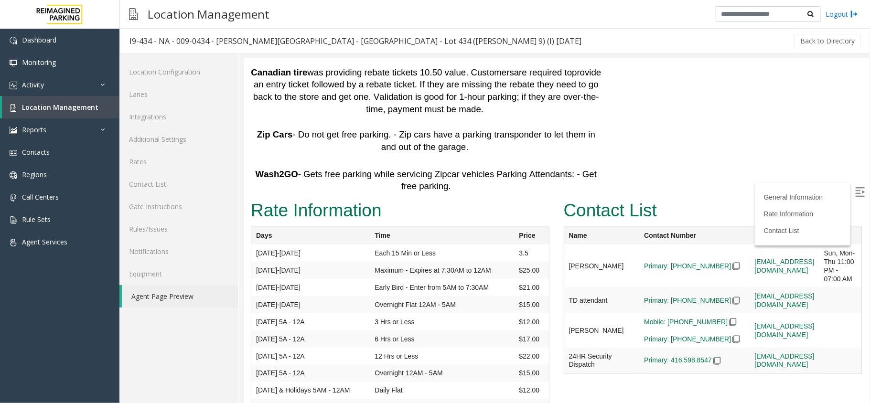
click at [854, 195] on img at bounding box center [859, 192] width 10 height 10
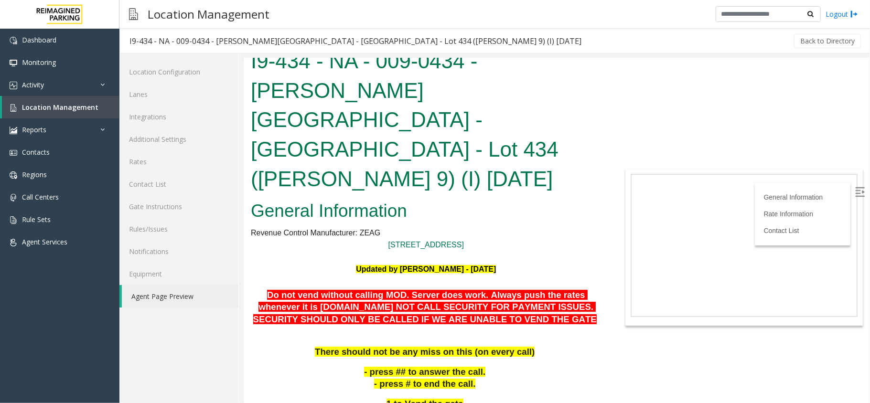
scroll to position [0, 0]
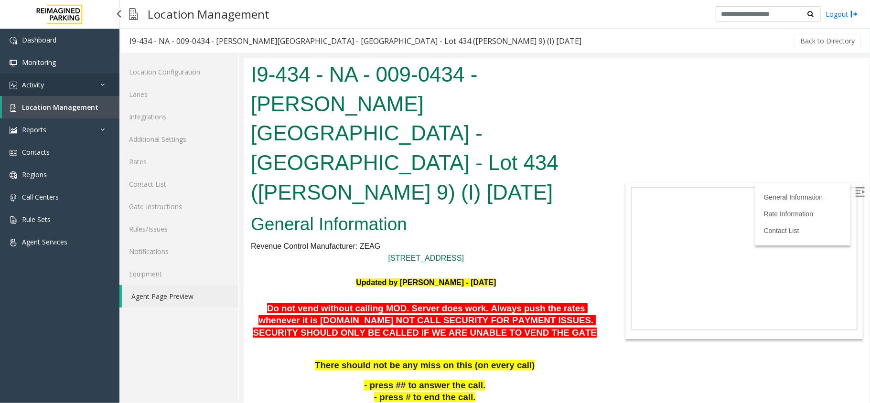
click at [66, 94] on link "Activity" at bounding box center [59, 85] width 119 height 22
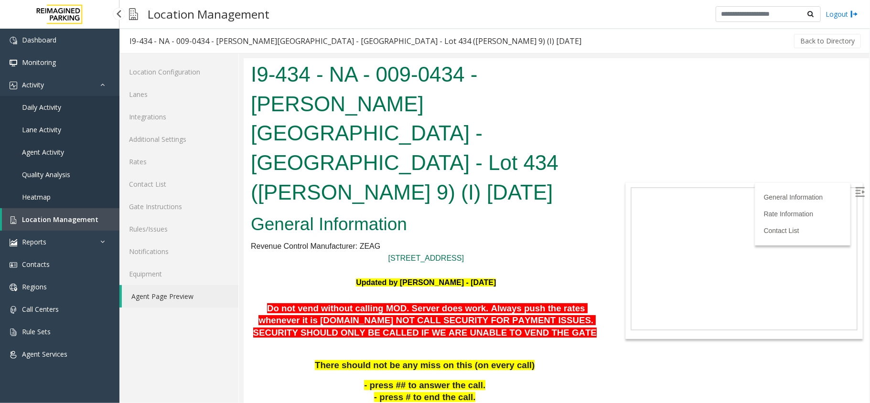
click at [69, 104] on link "Daily Activity" at bounding box center [59, 107] width 119 height 22
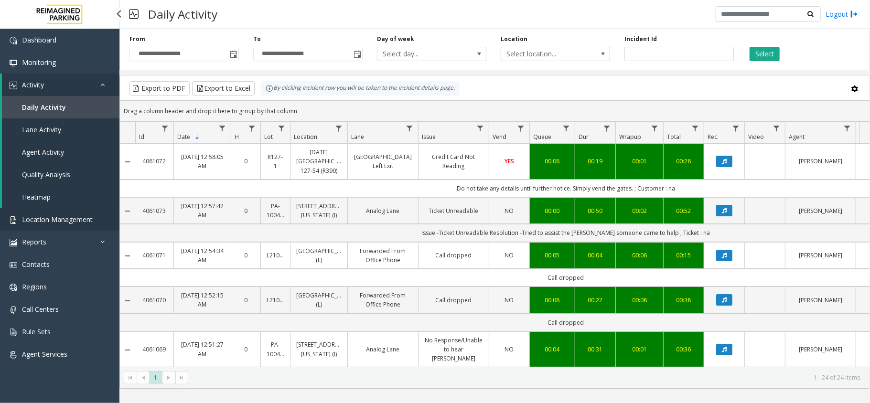
click at [75, 211] on link "Location Management" at bounding box center [59, 219] width 119 height 22
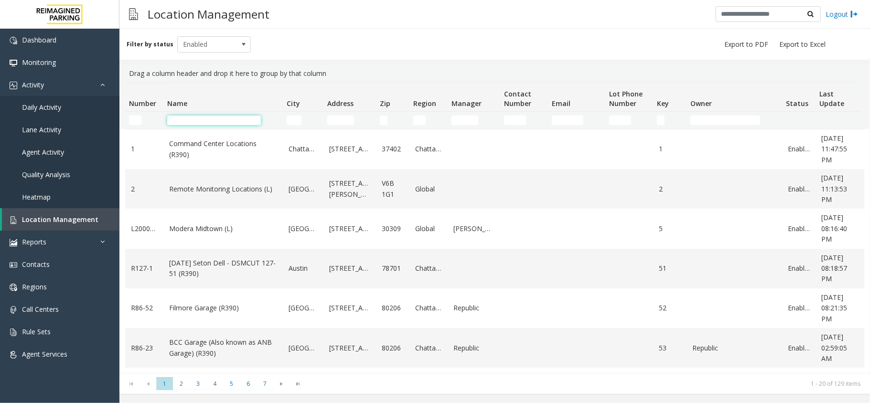
click at [201, 118] on input "Name Filter" at bounding box center [214, 121] width 94 height 10
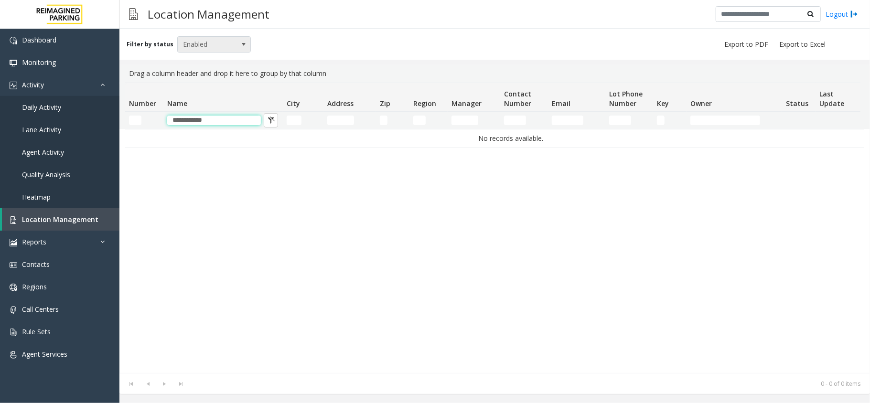
type input "**********"
click at [241, 42] on span at bounding box center [244, 45] width 8 height 8
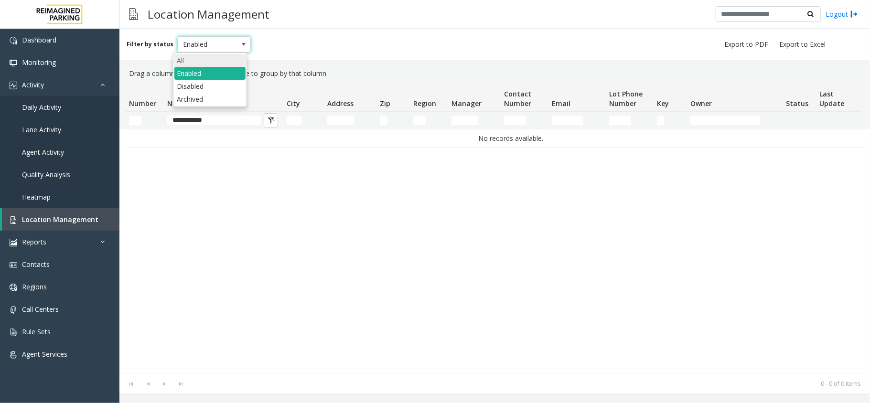
click at [215, 60] on li "All" at bounding box center [209, 60] width 71 height 13
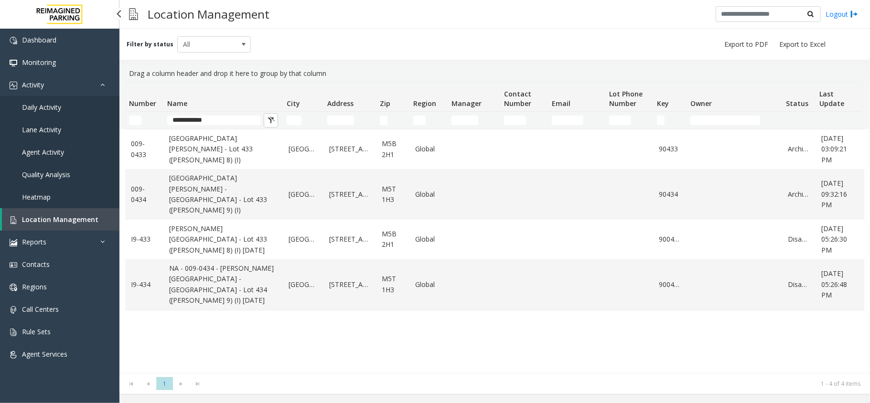
click at [82, 111] on link "Daily Activity" at bounding box center [59, 107] width 119 height 22
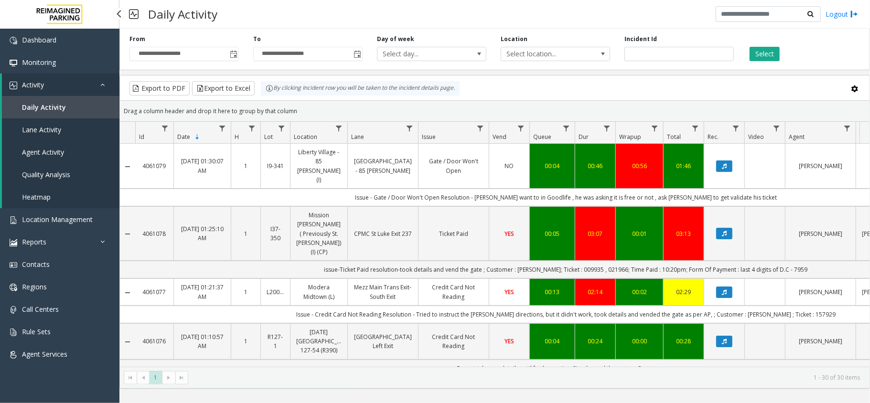
click at [98, 84] on link "Activity" at bounding box center [60, 85] width 117 height 22
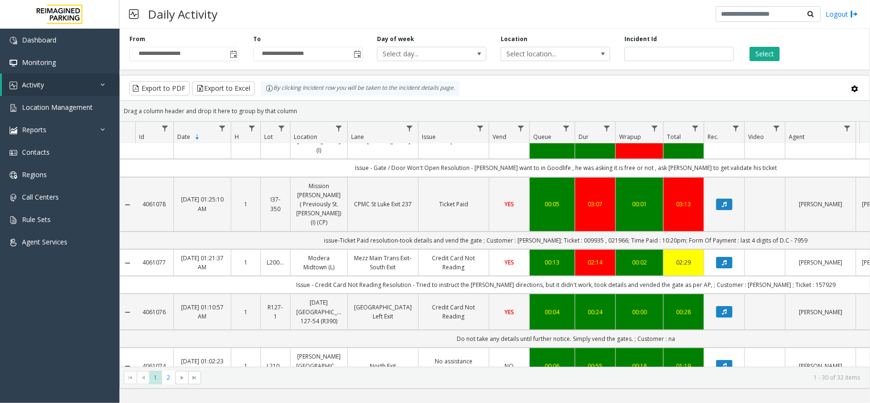
scroll to position [127, 0]
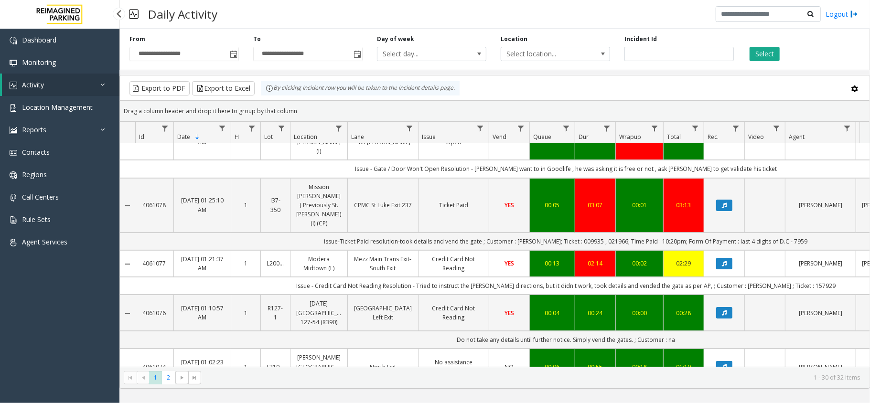
click at [74, 90] on link "Activity" at bounding box center [60, 85] width 117 height 22
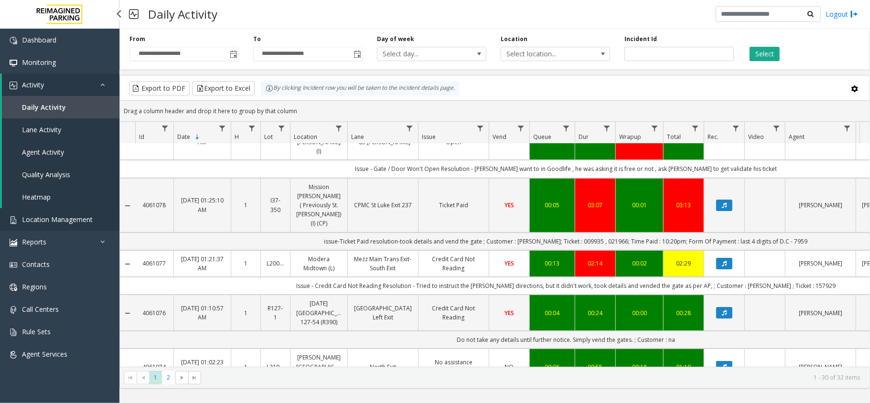
click at [53, 216] on span "Location Management" at bounding box center [57, 219] width 71 height 9
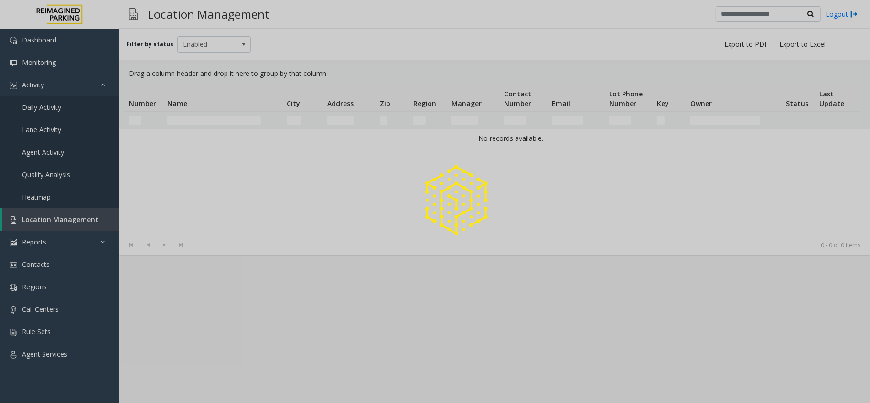
click at [200, 116] on div at bounding box center [435, 201] width 870 height 403
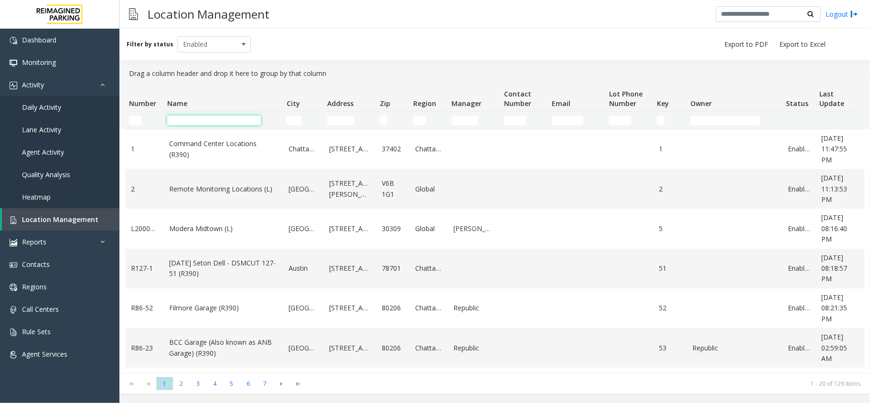
click at [200, 120] on input "Name Filter" at bounding box center [214, 121] width 94 height 10
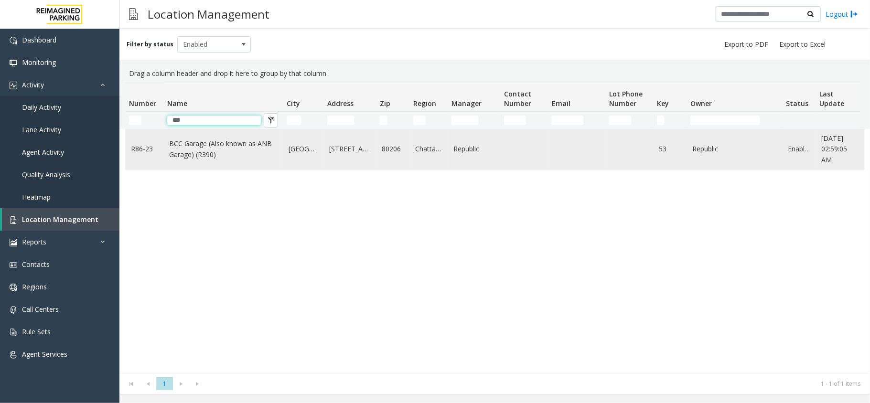
type input "***"
click at [201, 139] on link "BCC Garage (Also known as ANB Garage) (R390)" at bounding box center [223, 149] width 108 height 21
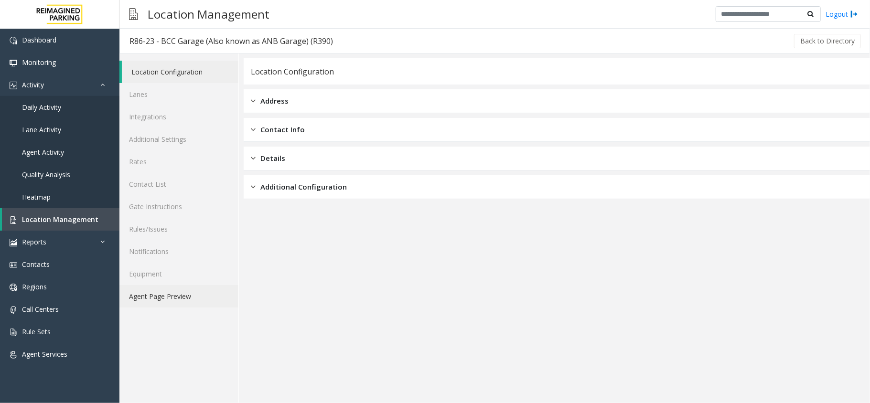
click at [204, 300] on link "Agent Page Preview" at bounding box center [178, 296] width 119 height 22
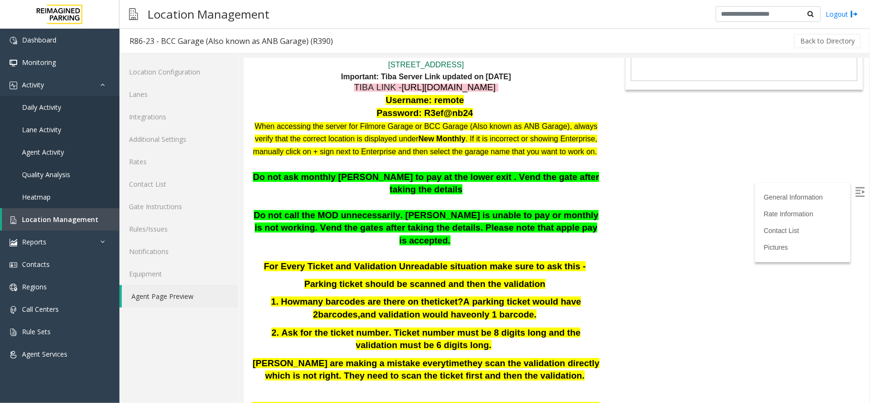
scroll to position [191, 0]
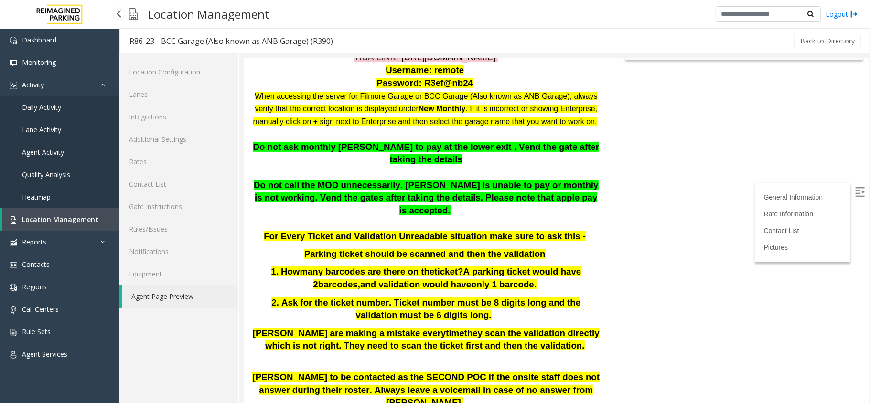
click at [81, 216] on span "Location Management" at bounding box center [60, 219] width 76 height 9
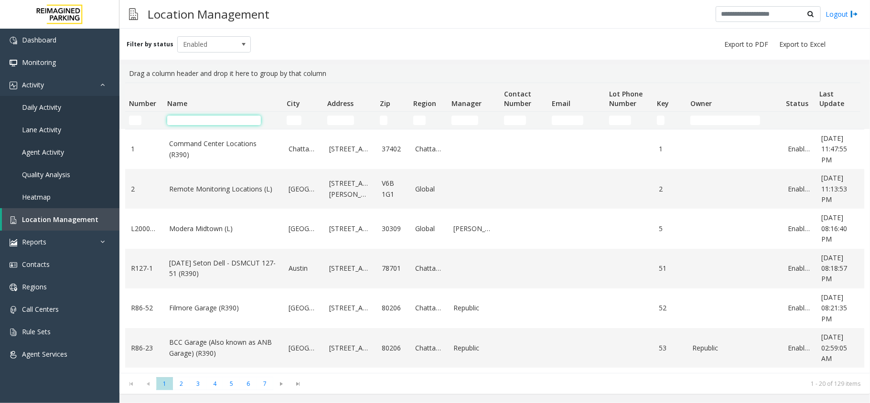
click at [199, 119] on input "Name Filter" at bounding box center [214, 121] width 94 height 10
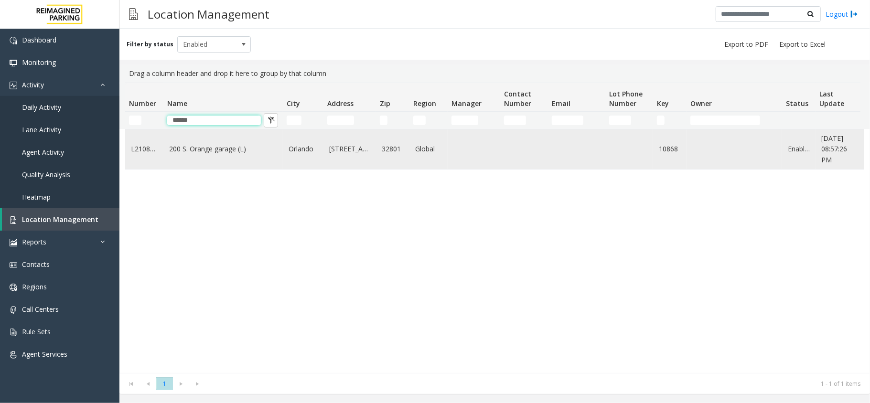
type input "******"
click at [217, 147] on link "200 S. Orange garage (L)" at bounding box center [223, 149] width 108 height 11
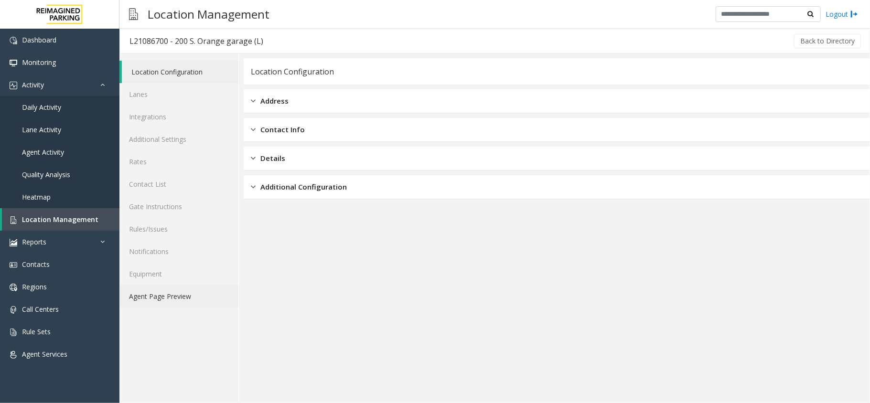
click at [182, 291] on link "Agent Page Preview" at bounding box center [178, 296] width 119 height 22
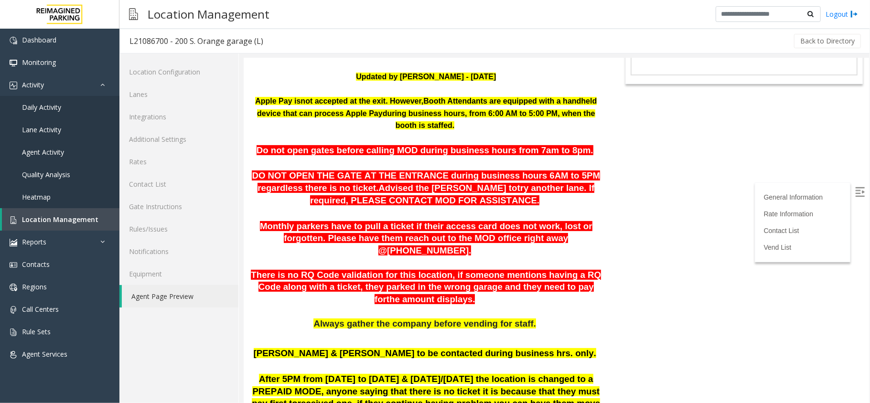
scroll to position [127, 0]
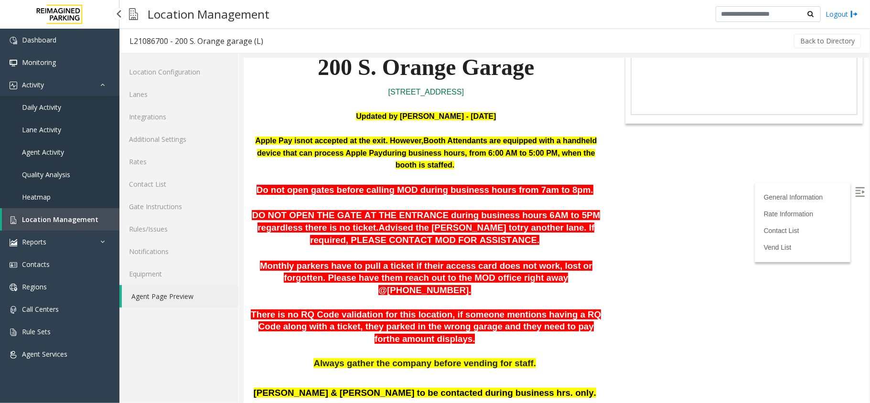
click at [75, 213] on link "Location Management" at bounding box center [60, 219] width 117 height 22
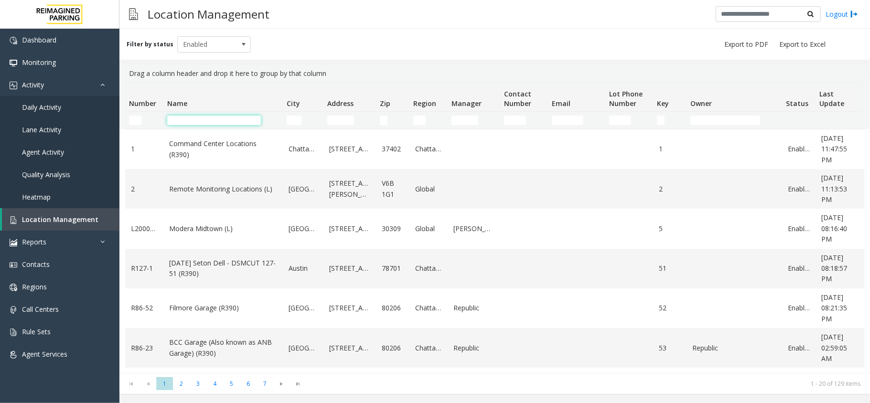
click at [188, 117] on input "Name Filter" at bounding box center [214, 121] width 94 height 10
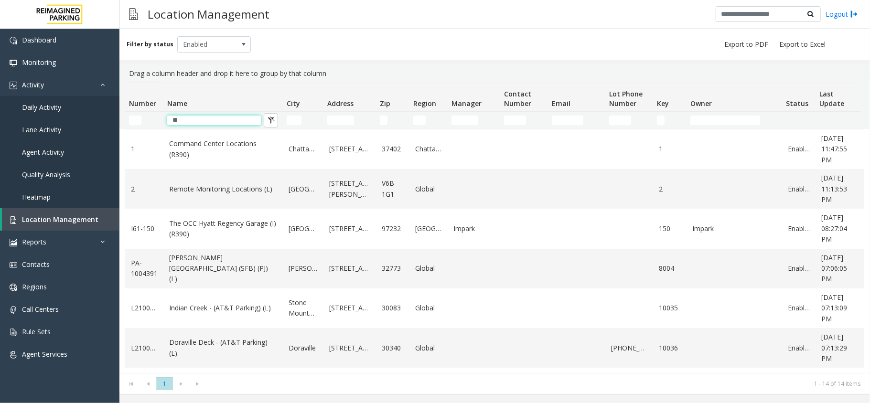
type input "*"
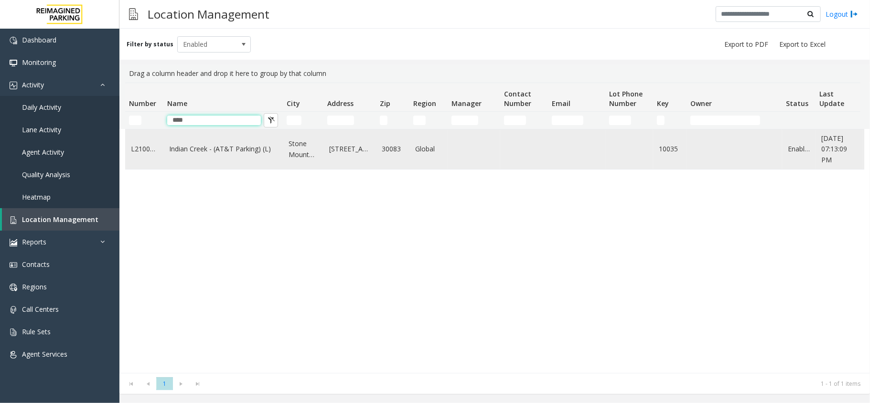
type input "****"
click at [193, 147] on link "Indian Creek - (AT&T Parking) (L)" at bounding box center [223, 149] width 108 height 11
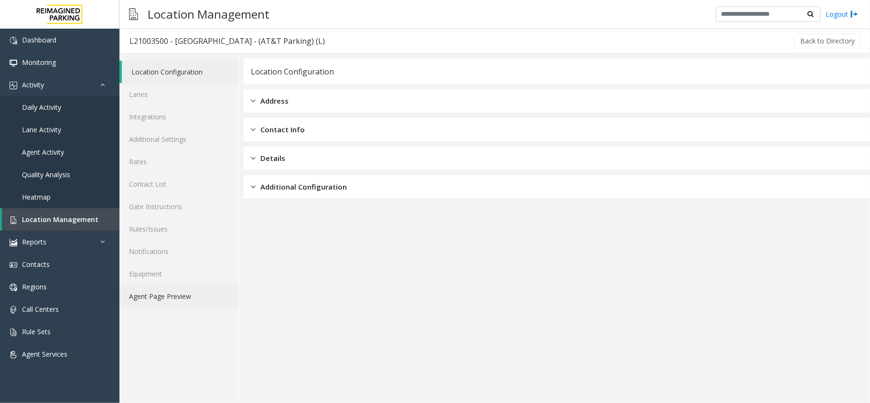
click at [182, 293] on link "Agent Page Preview" at bounding box center [178, 296] width 119 height 22
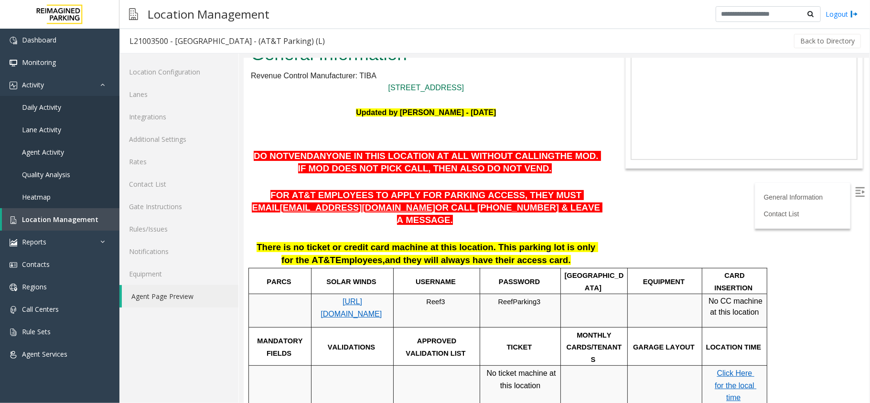
scroll to position [64, 0]
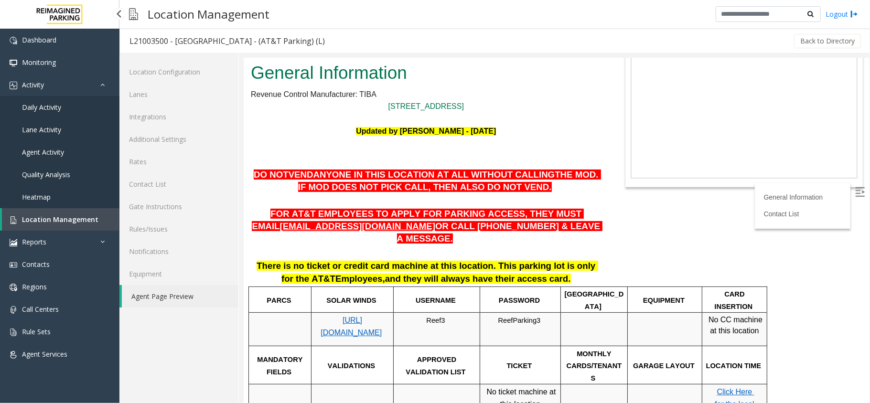
click at [81, 216] on span "Location Management" at bounding box center [60, 219] width 76 height 9
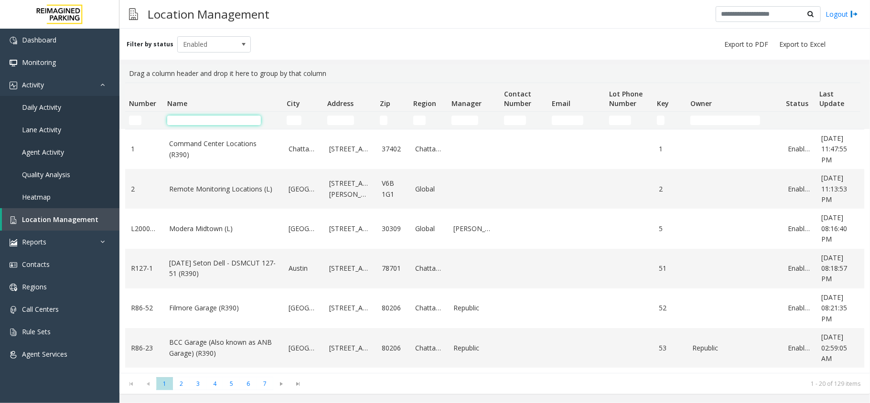
click at [219, 121] on input "Name Filter" at bounding box center [214, 121] width 94 height 10
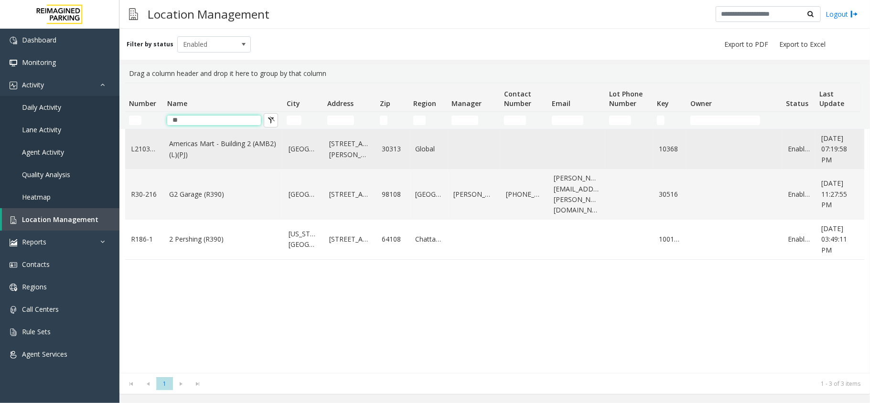
type input "*"
click at [197, 144] on link "Americas Mart - Building 2 (AMB2) (L)(PJ)" at bounding box center [223, 149] width 108 height 21
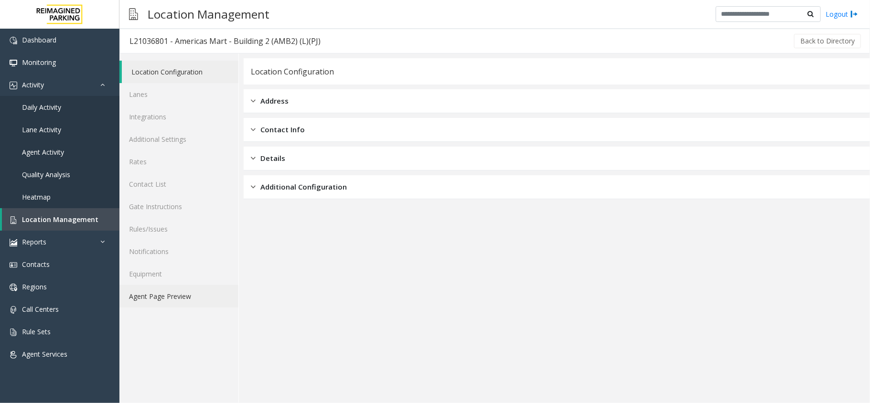
click at [182, 296] on link "Agent Page Preview" at bounding box center [178, 296] width 119 height 22
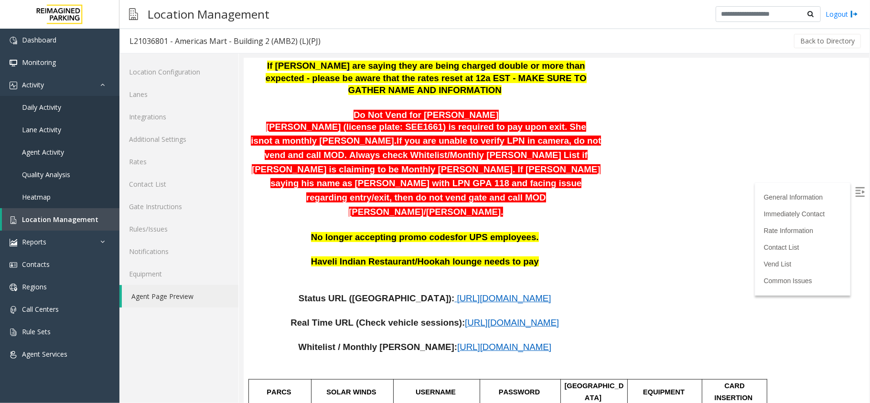
scroll to position [191, 0]
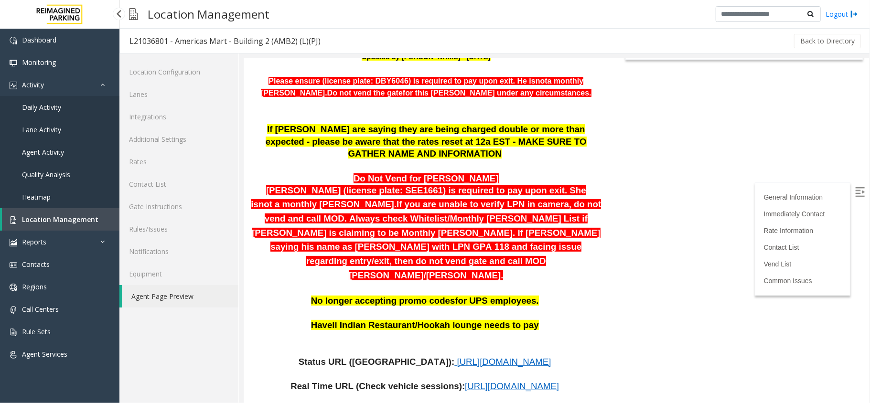
click at [80, 222] on span "Location Management" at bounding box center [60, 219] width 76 height 9
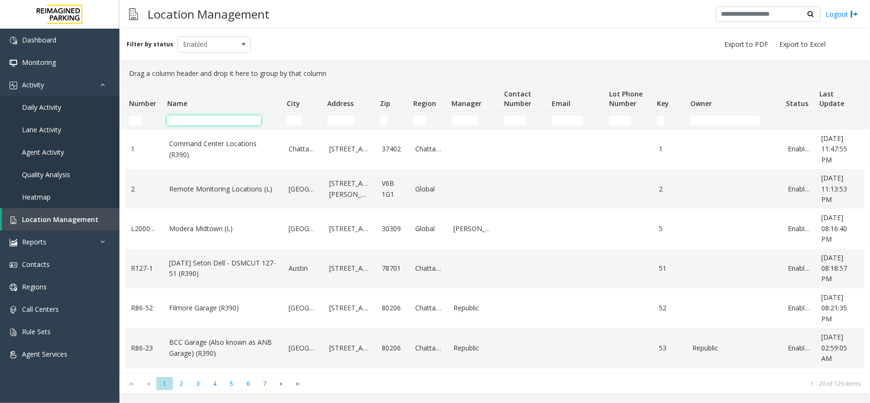
click at [245, 117] on input "Name Filter" at bounding box center [214, 121] width 94 height 10
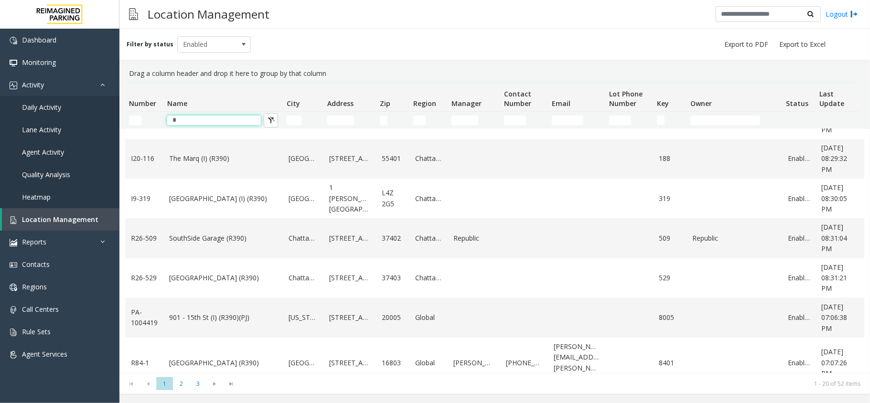
scroll to position [382, 0]
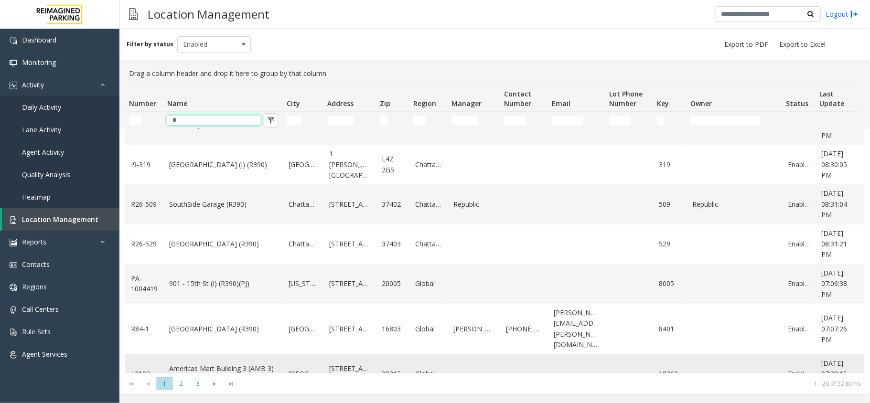
type input "*"
click at [256, 363] on link "Americas Mart Building 3 (AMB 3) (L)(PJ)" at bounding box center [223, 373] width 108 height 21
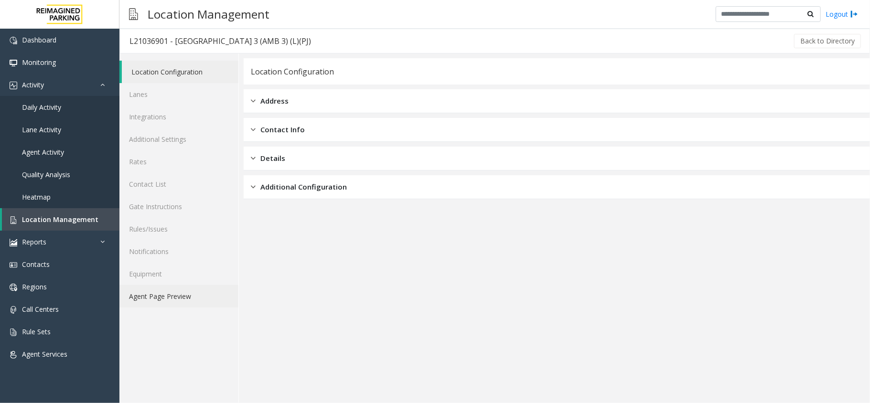
click at [149, 291] on link "Agent Page Preview" at bounding box center [178, 296] width 119 height 22
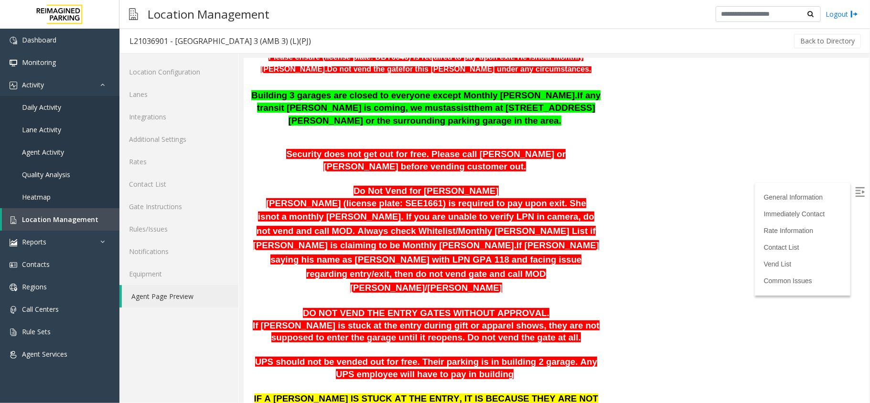
scroll to position [318, 0]
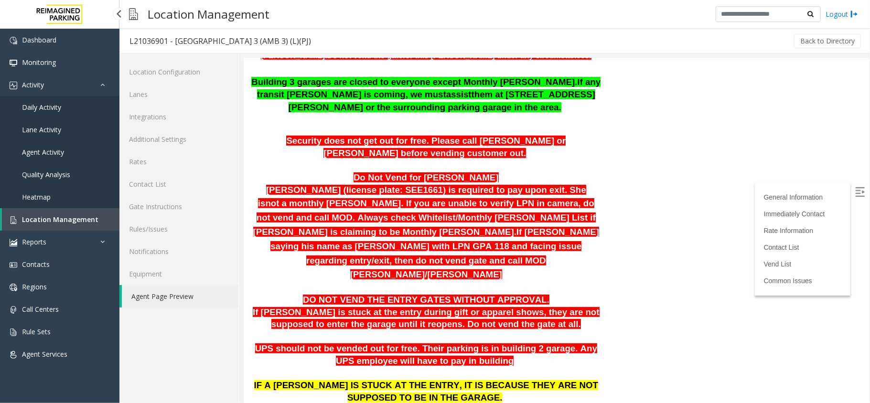
click at [57, 211] on link "Location Management" at bounding box center [60, 219] width 117 height 22
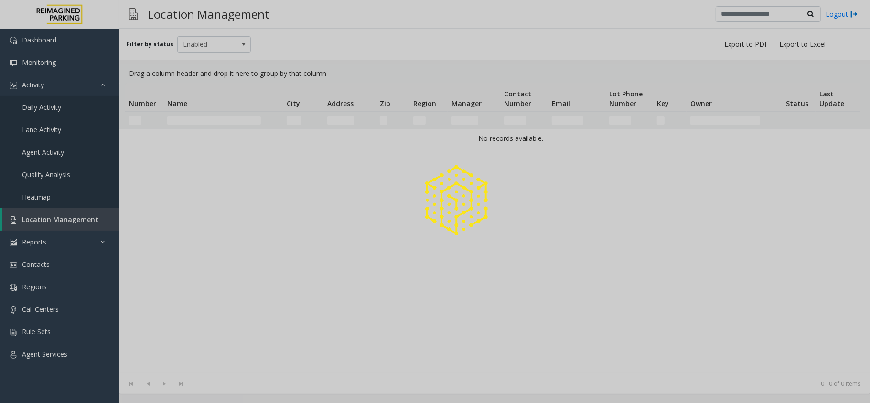
click at [185, 119] on div at bounding box center [435, 201] width 870 height 403
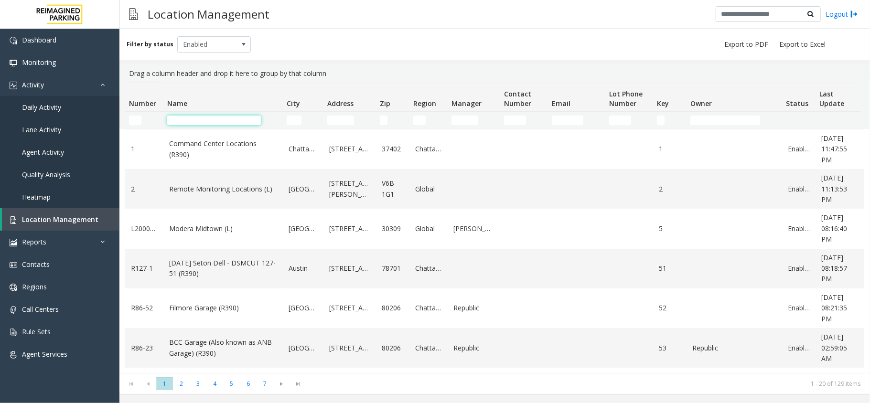
click at [185, 119] on input "Name Filter" at bounding box center [214, 121] width 94 height 10
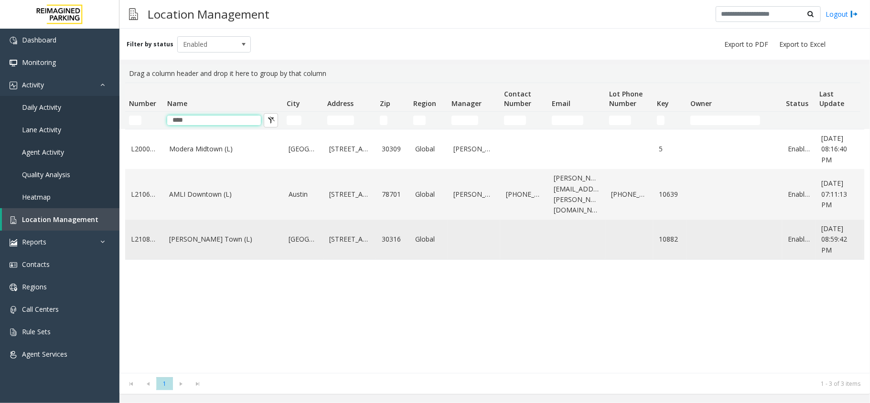
type input "****"
click at [213, 240] on td "Modera - Reynolds Town (L)" at bounding box center [222, 240] width 119 height 40
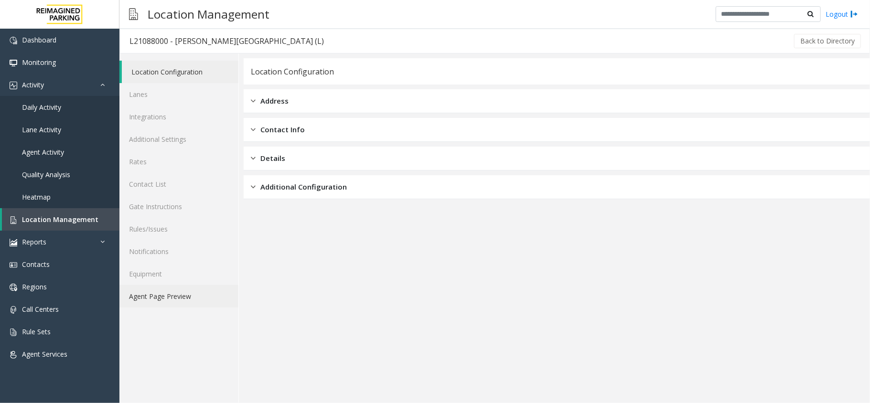
click at [174, 300] on link "Agent Page Preview" at bounding box center [178, 296] width 119 height 22
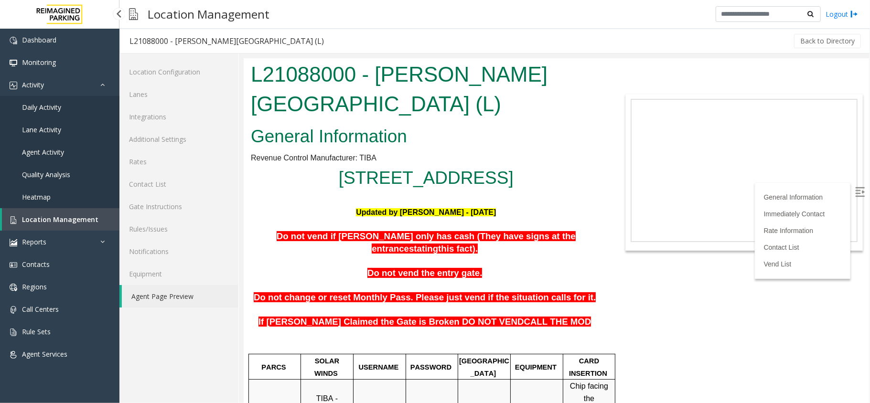
click at [48, 216] on span "Location Management" at bounding box center [60, 219] width 76 height 9
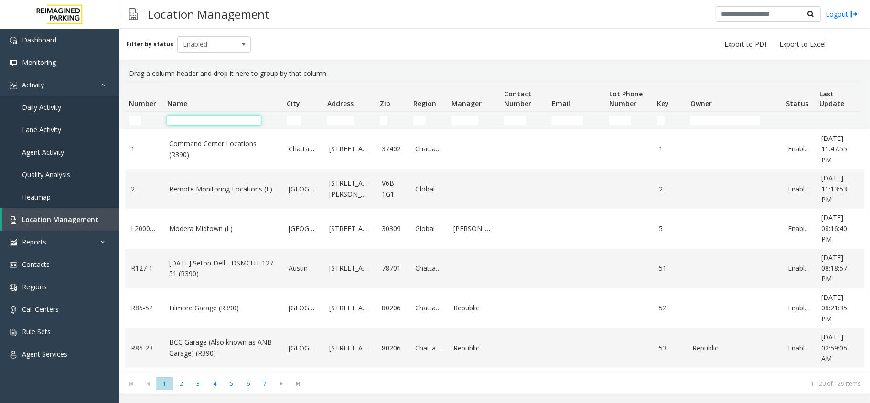
click at [189, 119] on input "Name Filter" at bounding box center [214, 121] width 94 height 10
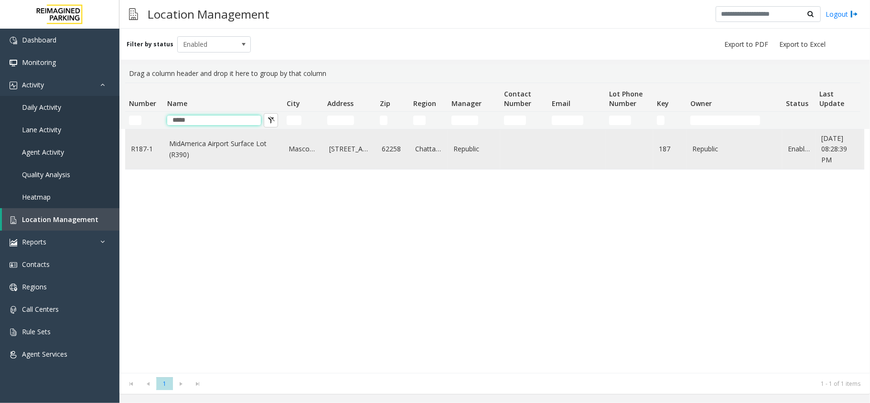
type input "*****"
click at [190, 131] on td "MidAmerica Airport Surface Lot (R390)" at bounding box center [222, 149] width 119 height 40
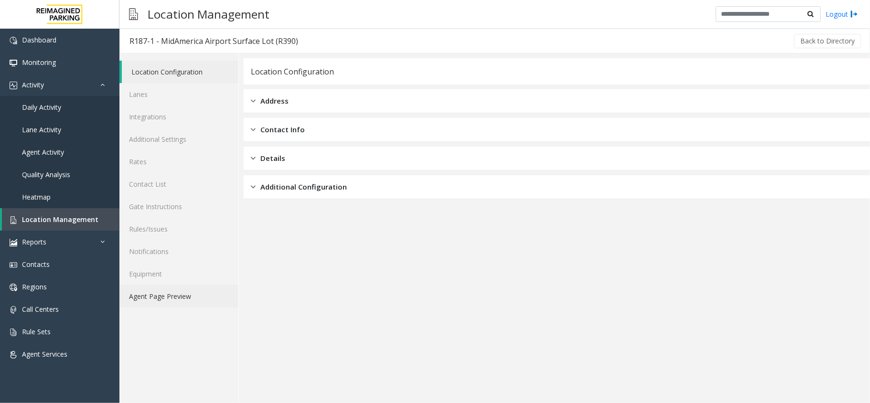
click at [208, 291] on link "Agent Page Preview" at bounding box center [178, 296] width 119 height 22
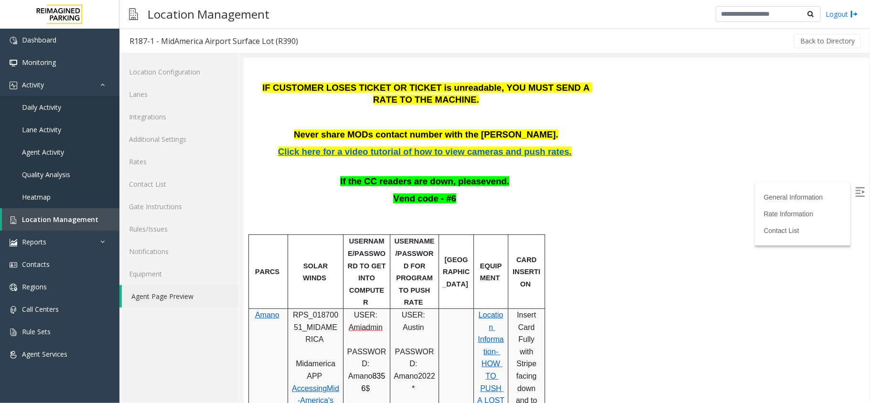
scroll to position [318, 0]
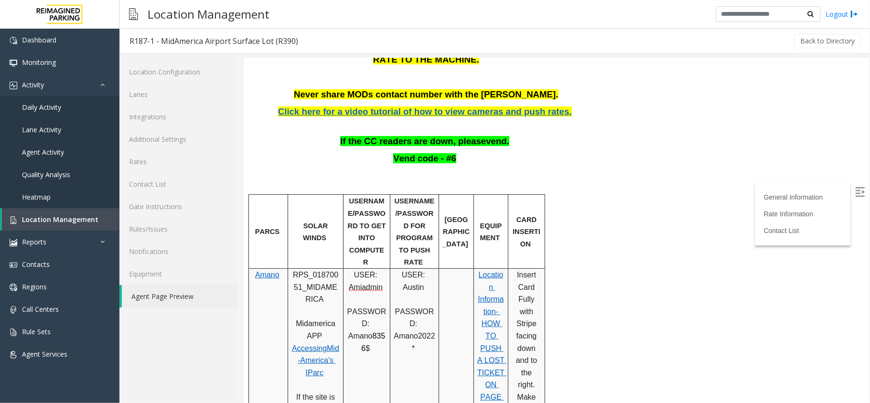
click at [333, 356] on span at bounding box center [334, 360] width 2 height 8
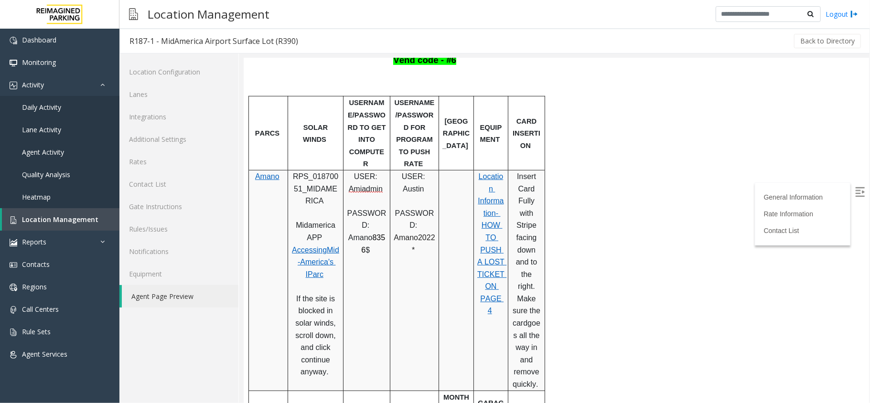
scroll to position [446, 0]
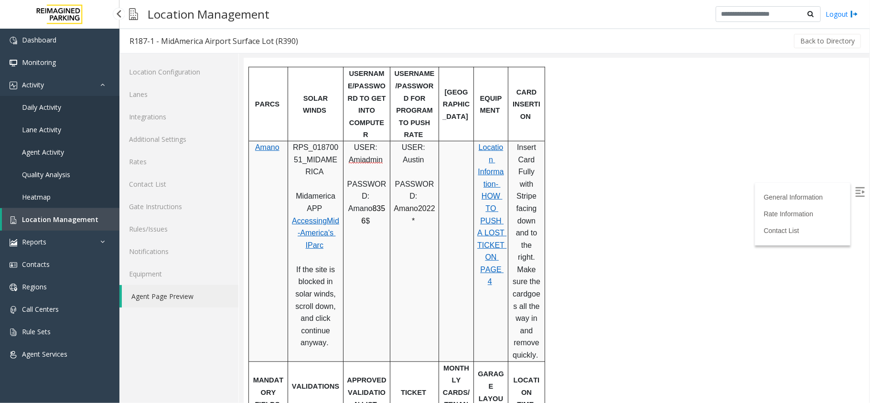
click at [80, 203] on link "Heatmap" at bounding box center [59, 197] width 119 height 22
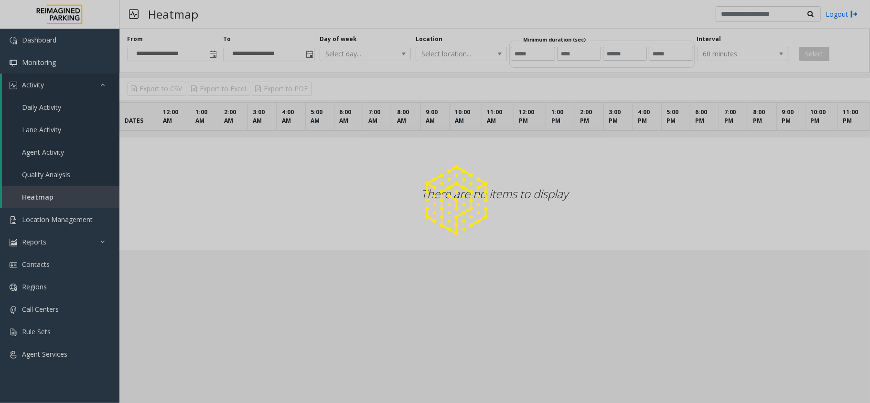
click at [82, 219] on div at bounding box center [435, 201] width 870 height 403
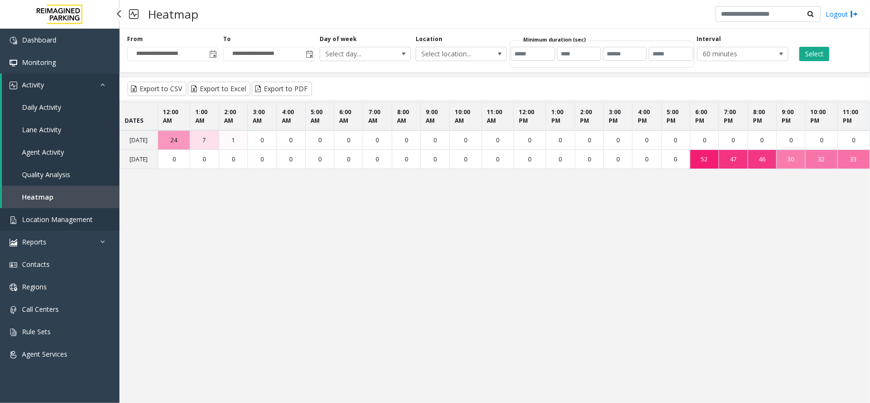
click at [82, 219] on span "Location Management" at bounding box center [57, 219] width 71 height 9
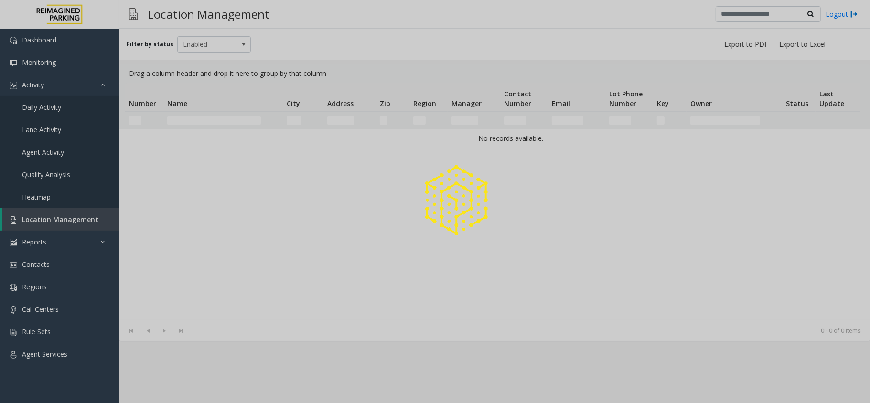
click at [82, 219] on div at bounding box center [435, 201] width 870 height 403
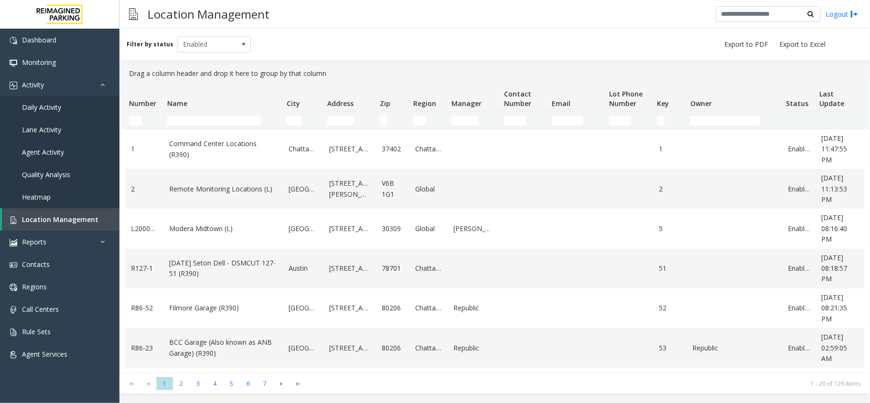
click at [192, 114] on td "Name Filter" at bounding box center [222, 120] width 119 height 17
click at [192, 117] on input "Name Filter" at bounding box center [214, 121] width 94 height 10
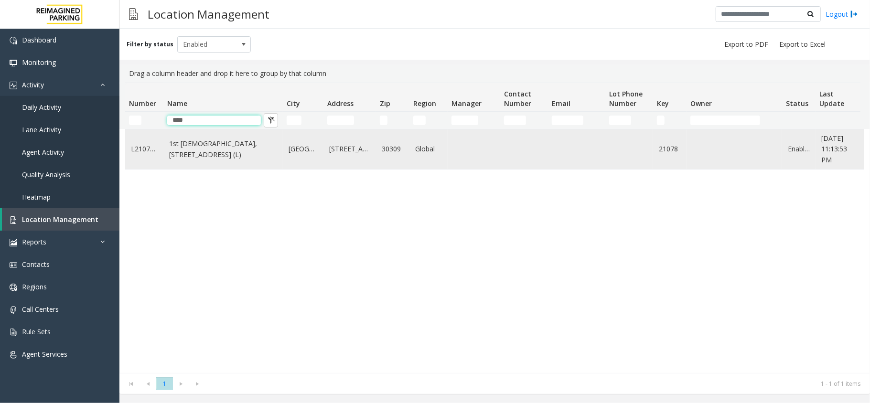
type input "****"
click at [211, 153] on link "1st [DEMOGRAPHIC_DATA], [STREET_ADDRESS] (L)" at bounding box center [223, 149] width 108 height 21
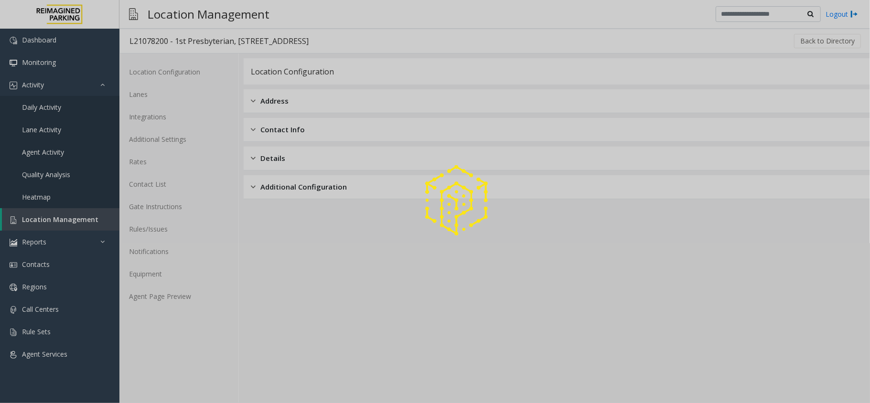
click at [201, 286] on div at bounding box center [435, 201] width 870 height 403
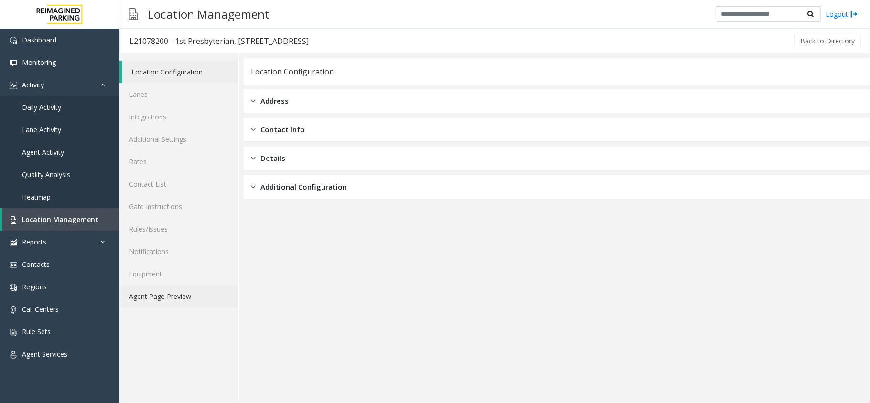
click at [203, 305] on link "Agent Page Preview" at bounding box center [178, 296] width 119 height 22
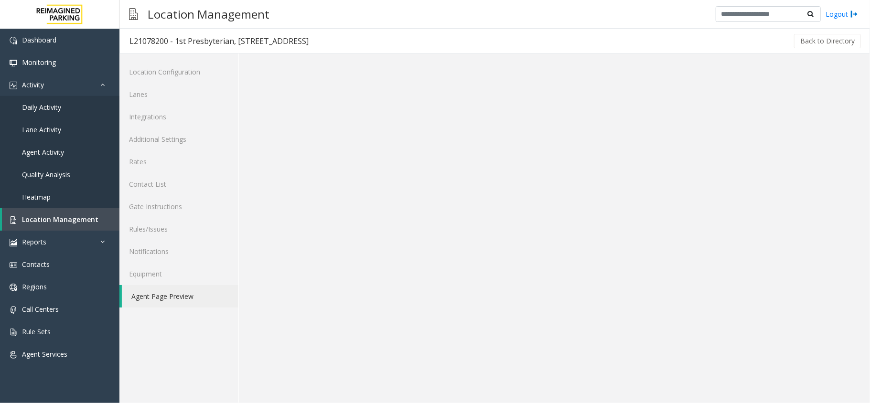
click at [203, 302] on link "Agent Page Preview" at bounding box center [180, 296] width 117 height 22
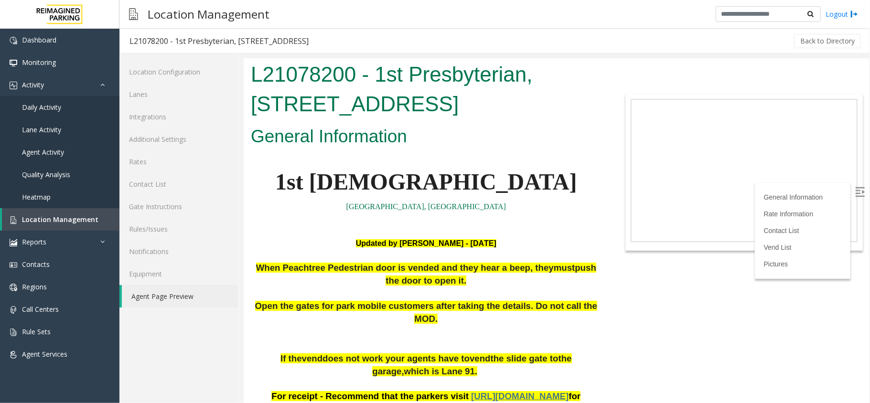
click at [851, 184] on div at bounding box center [743, 171] width 237 height 157
click at [854, 195] on img at bounding box center [859, 192] width 10 height 10
click at [39, 214] on link "Location Management" at bounding box center [60, 219] width 117 height 22
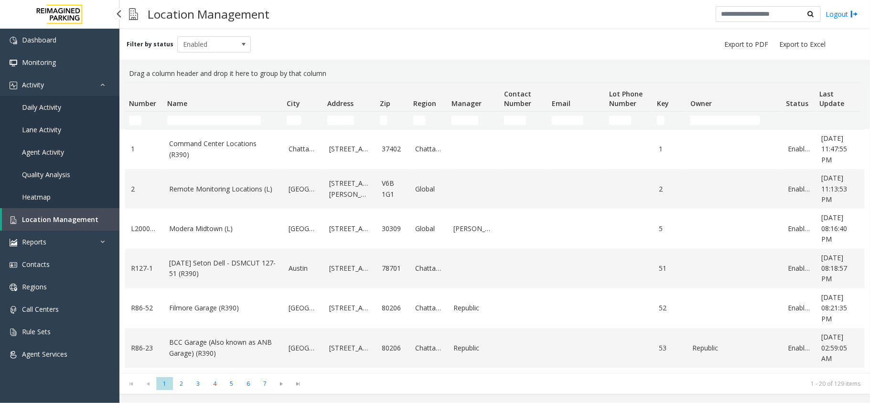
click at [58, 216] on span "Location Management" at bounding box center [60, 219] width 76 height 9
click at [182, 117] on input "Name Filter" at bounding box center [214, 121] width 94 height 10
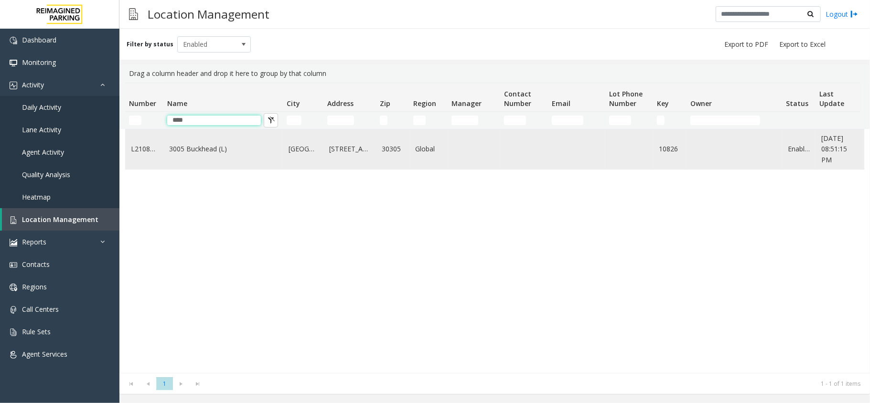
type input "****"
click at [216, 154] on link "3005 Buckhead (L)" at bounding box center [223, 149] width 108 height 11
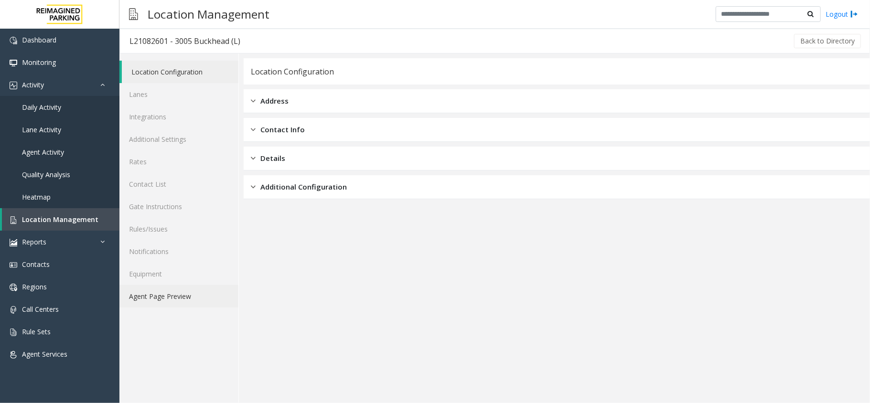
click at [183, 286] on link "Agent Page Preview" at bounding box center [178, 296] width 119 height 22
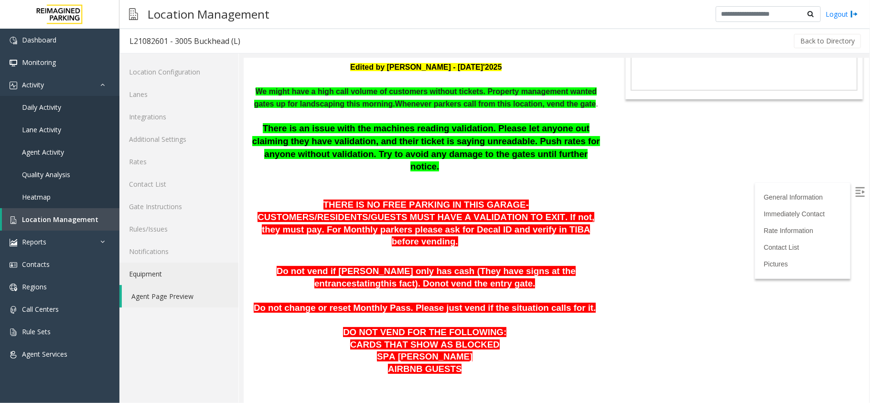
scroll to position [127, 0]
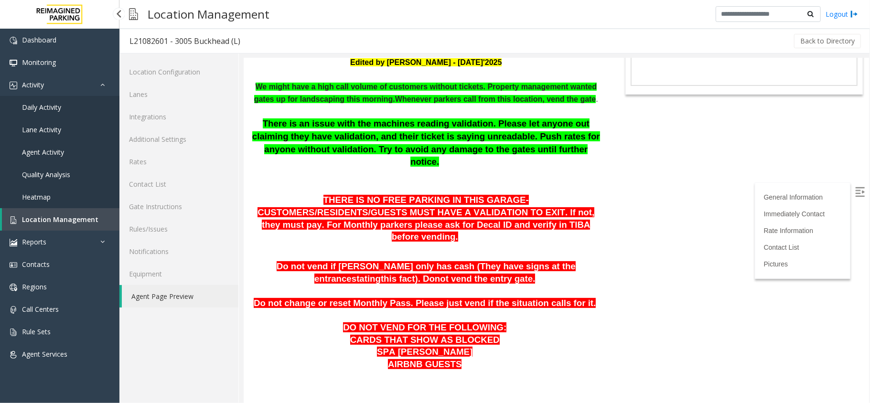
click at [64, 216] on span "Location Management" at bounding box center [60, 219] width 76 height 9
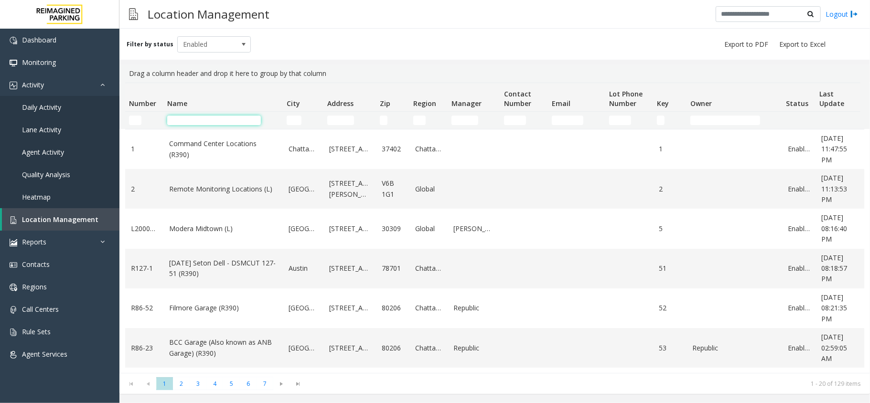
click at [189, 120] on input "Name Filter" at bounding box center [214, 121] width 94 height 10
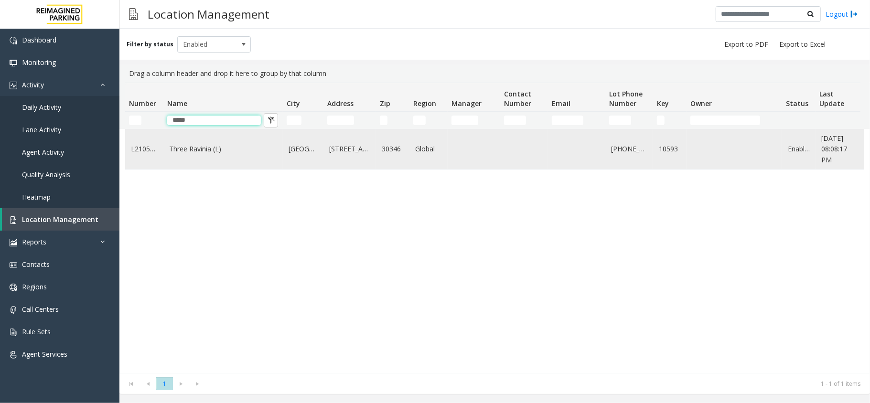
type input "*****"
click at [209, 142] on td "Three Ravinia (L)" at bounding box center [222, 149] width 119 height 40
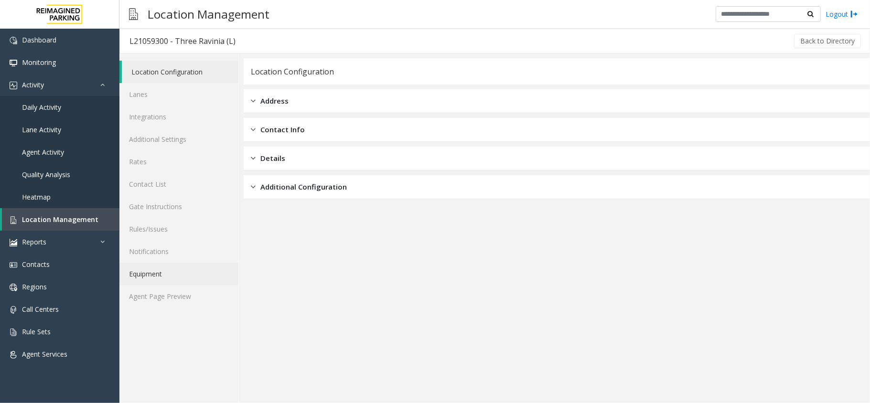
click at [180, 278] on link "Equipment" at bounding box center [178, 274] width 119 height 22
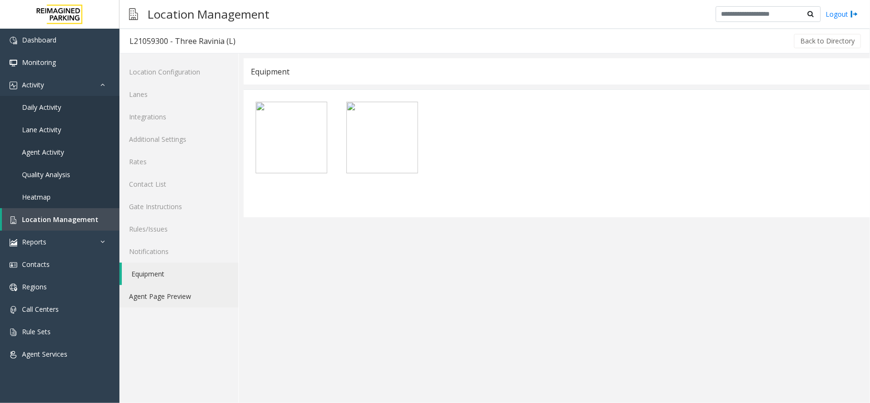
click at [176, 291] on link "Agent Page Preview" at bounding box center [178, 296] width 119 height 22
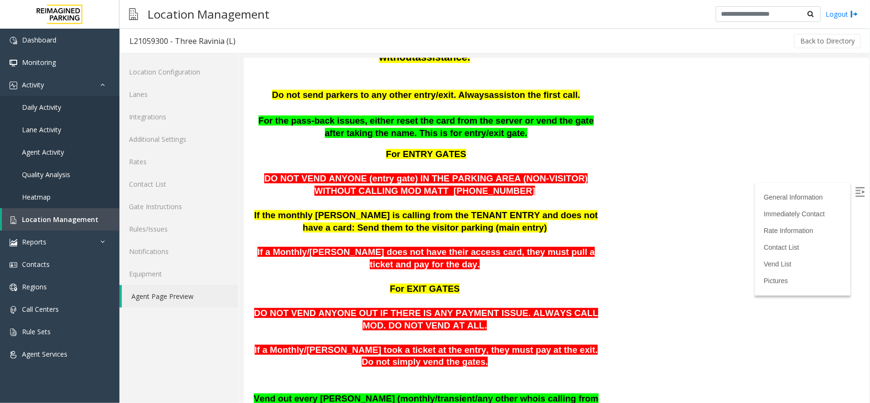
scroll to position [318, 0]
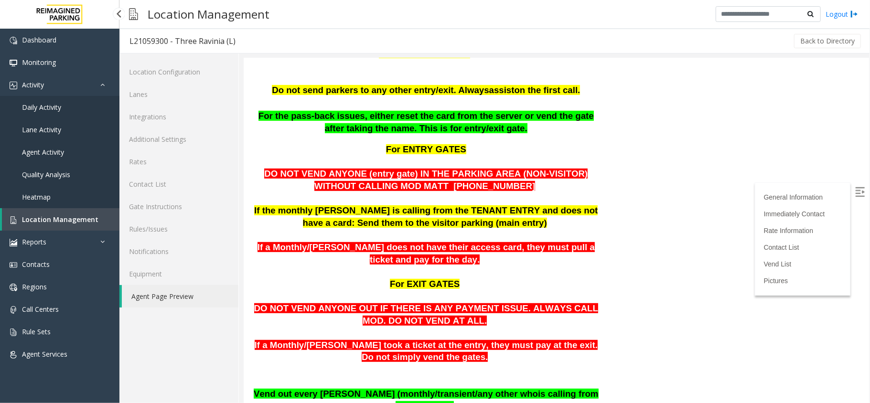
click at [71, 229] on link "Location Management" at bounding box center [60, 219] width 117 height 22
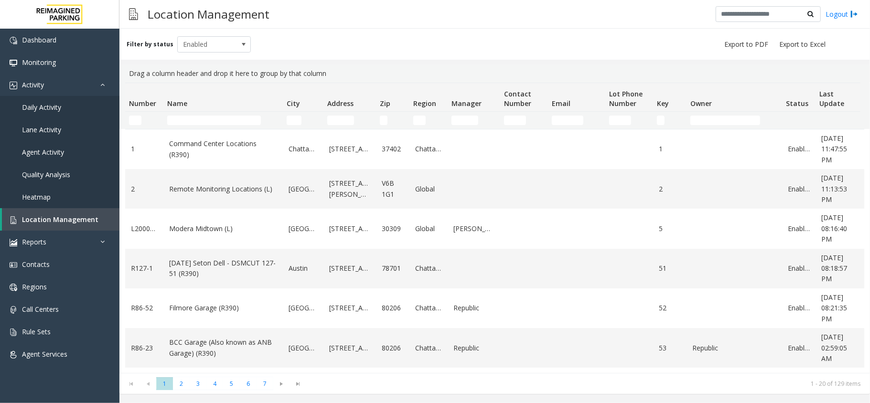
click at [216, 114] on td "Name Filter" at bounding box center [222, 120] width 119 height 17
click at [216, 116] on input "Name Filter" at bounding box center [214, 121] width 94 height 10
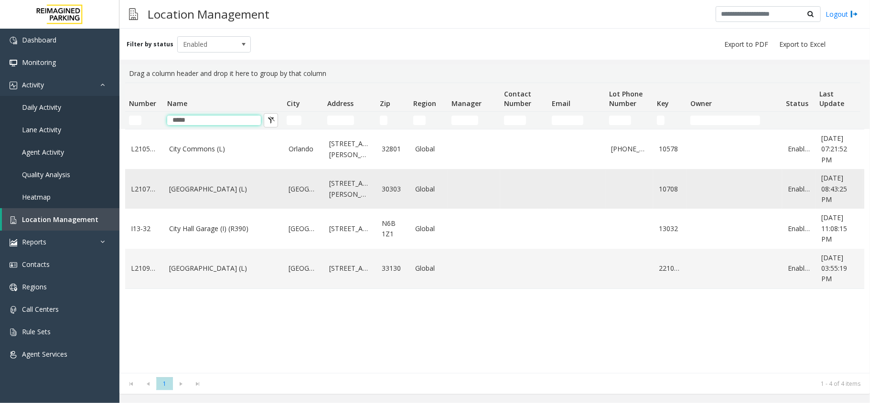
type input "****"
click at [217, 188] on link "[GEOGRAPHIC_DATA] (L)" at bounding box center [223, 189] width 108 height 11
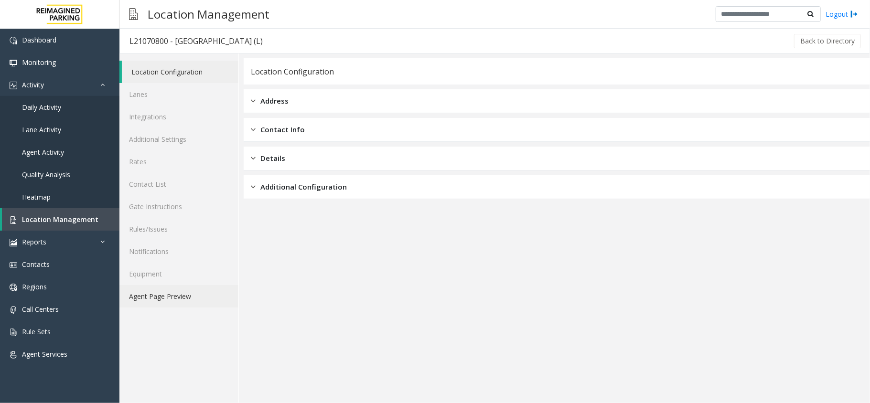
click at [201, 302] on link "Agent Page Preview" at bounding box center [178, 296] width 119 height 22
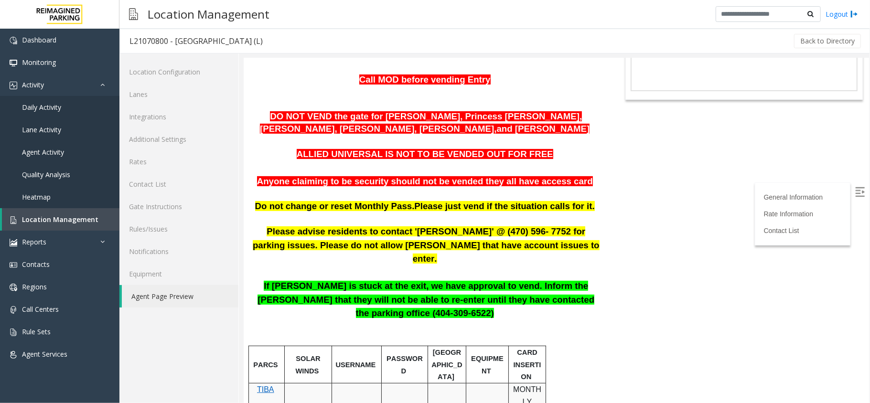
scroll to position [191, 0]
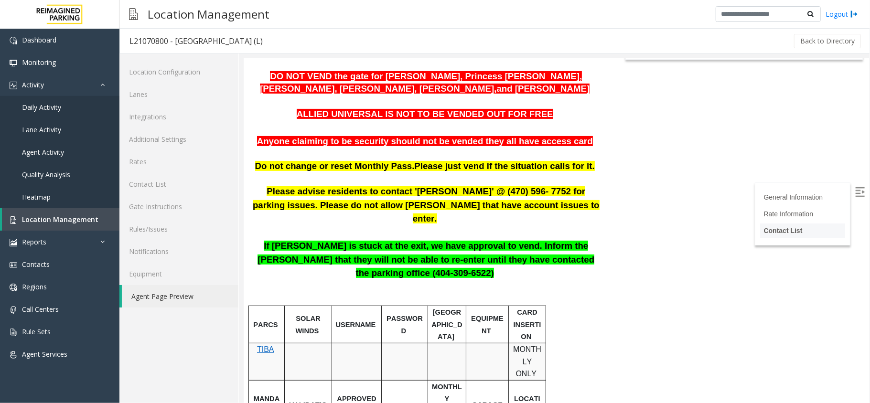
click at [766, 225] on li "Contact List" at bounding box center [801, 230] width 85 height 14
click at [774, 232] on link "Contact List" at bounding box center [782, 230] width 39 height 8
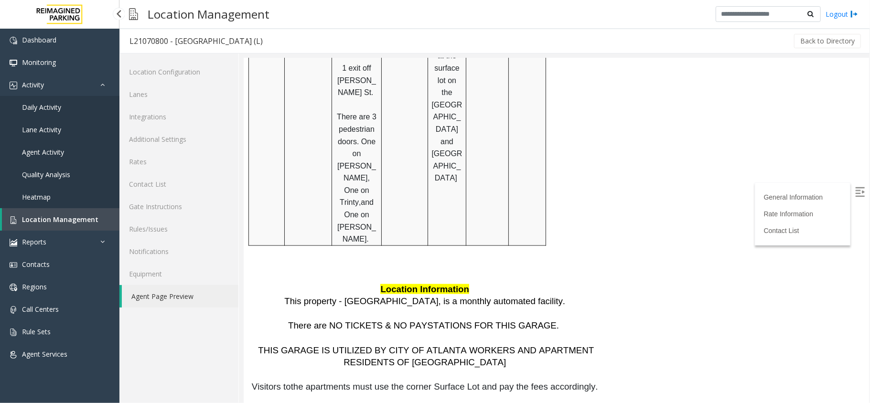
click at [59, 217] on span "Location Management" at bounding box center [60, 219] width 76 height 9
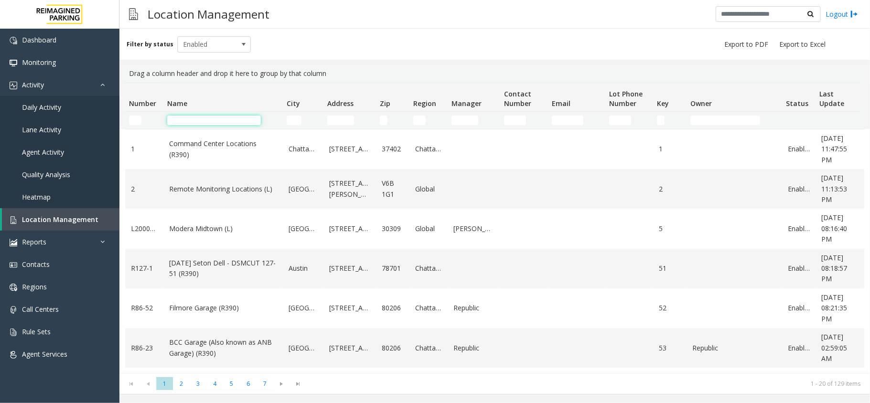
click at [235, 119] on input "Name Filter" at bounding box center [214, 121] width 94 height 10
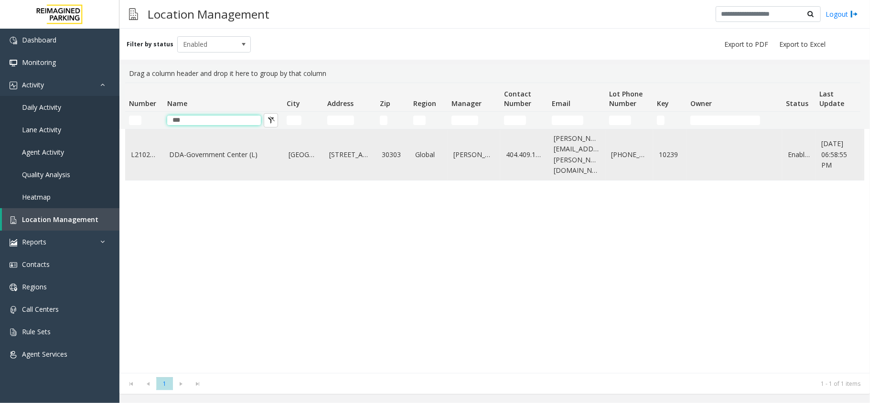
type input "***"
click at [213, 150] on link "DDA-Government Center (L)" at bounding box center [223, 155] width 108 height 11
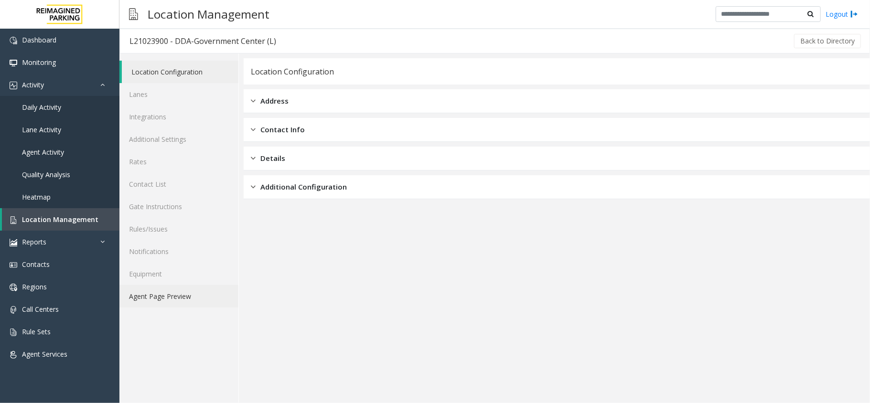
click at [175, 291] on link "Agent Page Preview" at bounding box center [178, 296] width 119 height 22
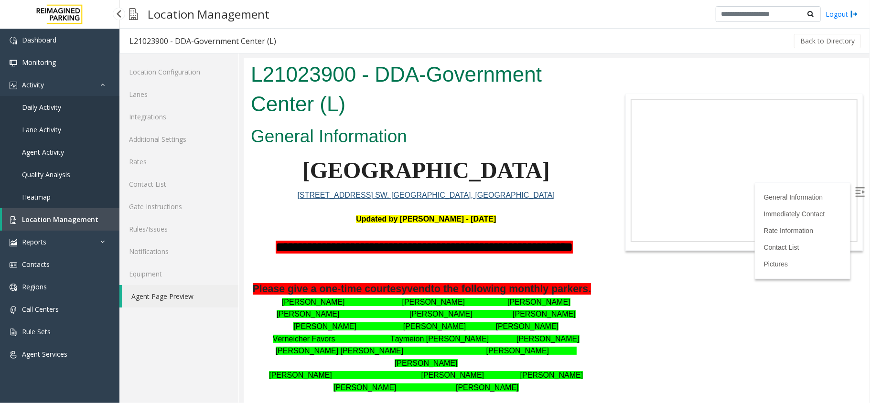
click at [43, 211] on link "Location Management" at bounding box center [60, 219] width 117 height 22
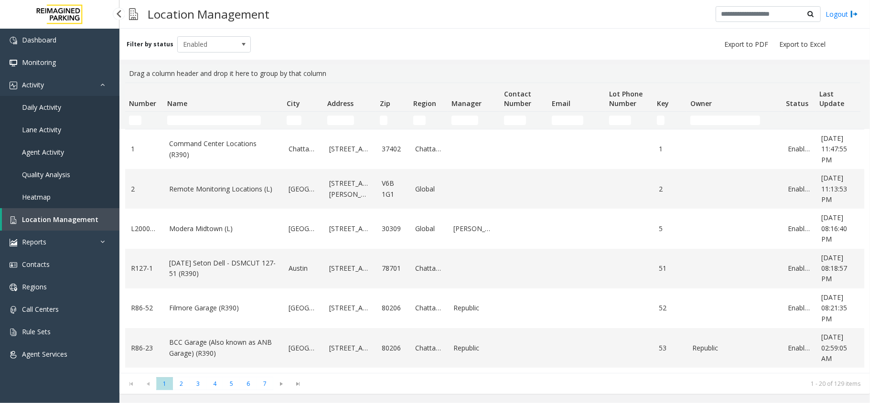
click at [71, 109] on link "Daily Activity" at bounding box center [59, 107] width 119 height 22
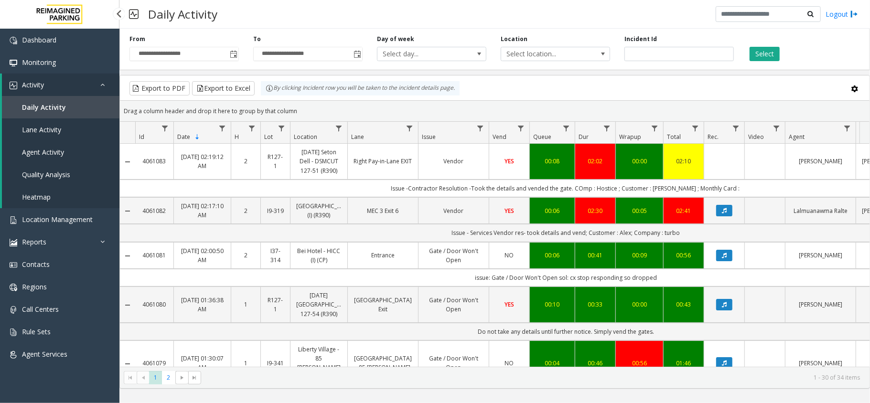
click at [105, 86] on icon at bounding box center [105, 84] width 10 height 7
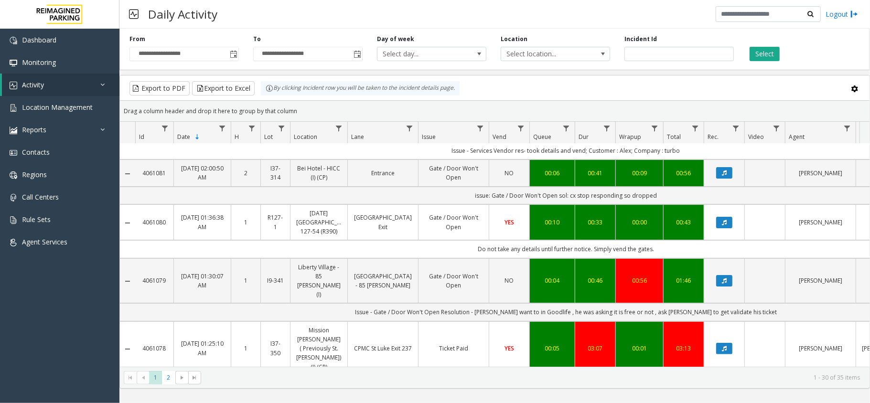
scroll to position [191, 0]
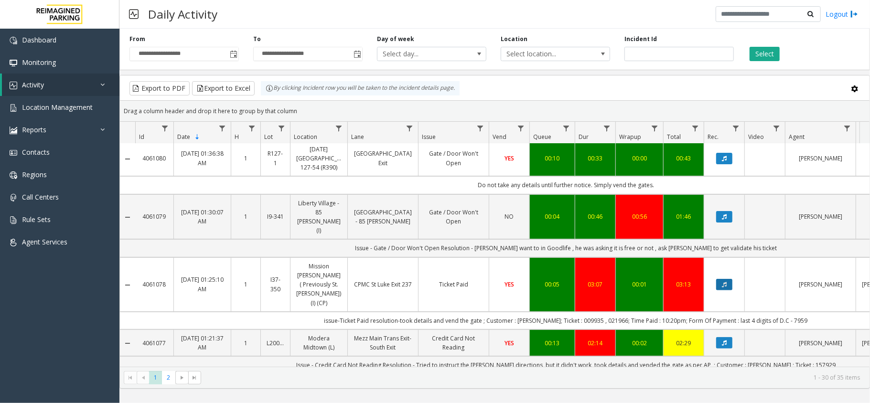
click at [723, 282] on icon "Data table" at bounding box center [724, 285] width 5 height 6
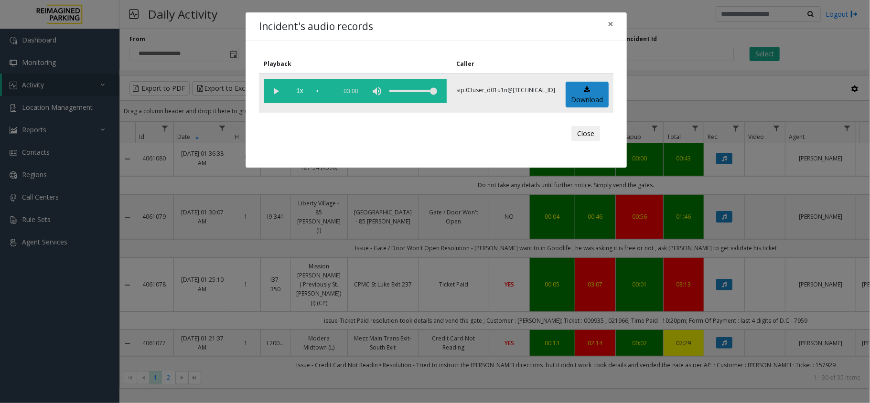
click at [329, 88] on div "scrub bar" at bounding box center [324, 91] width 15 height 24
click at [331, 90] on div "scrub bar" at bounding box center [324, 91] width 15 height 24
click at [323, 89] on div "scrub bar" at bounding box center [324, 91] width 15 height 24
